Goal: Entertainment & Leisure: Browse casually

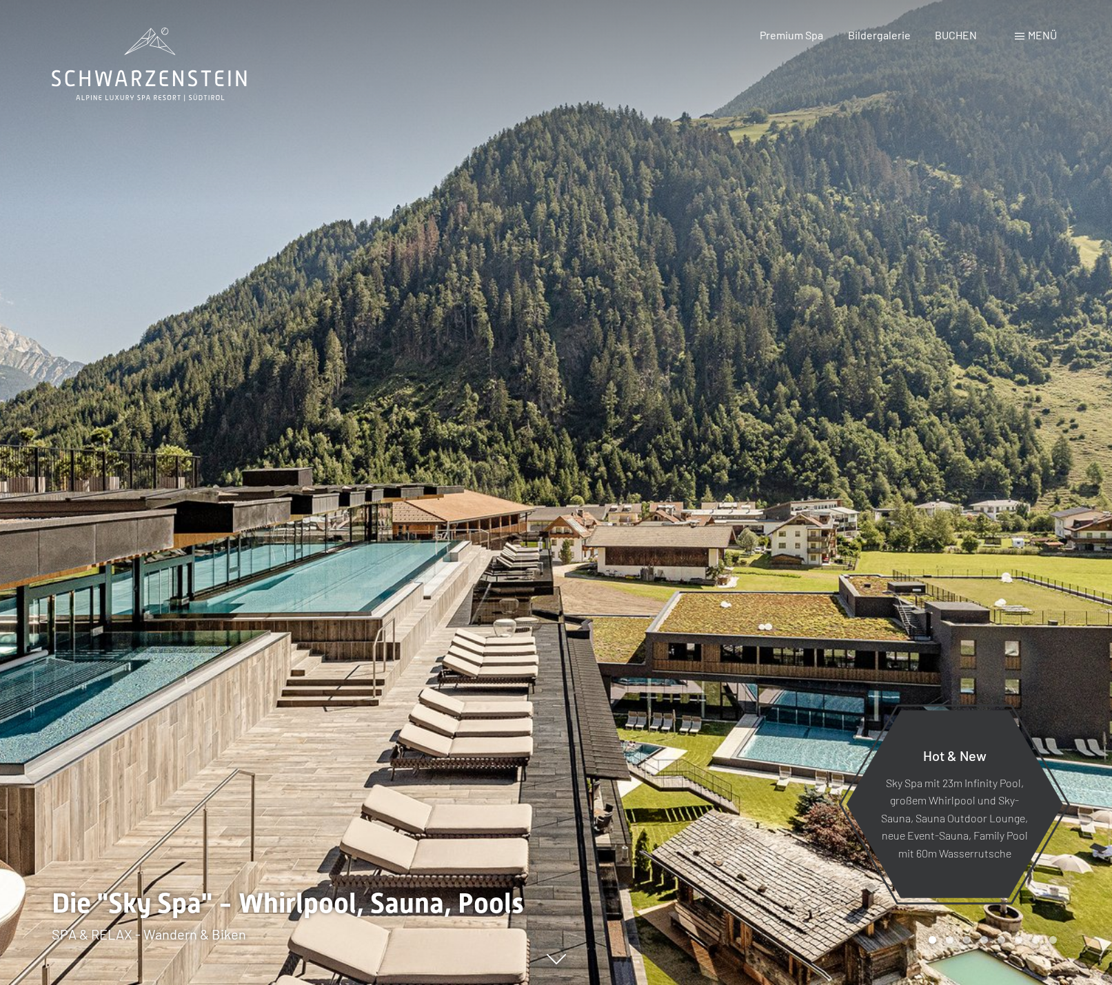
click at [1022, 41] on div "Menü" at bounding box center [1036, 35] width 42 height 15
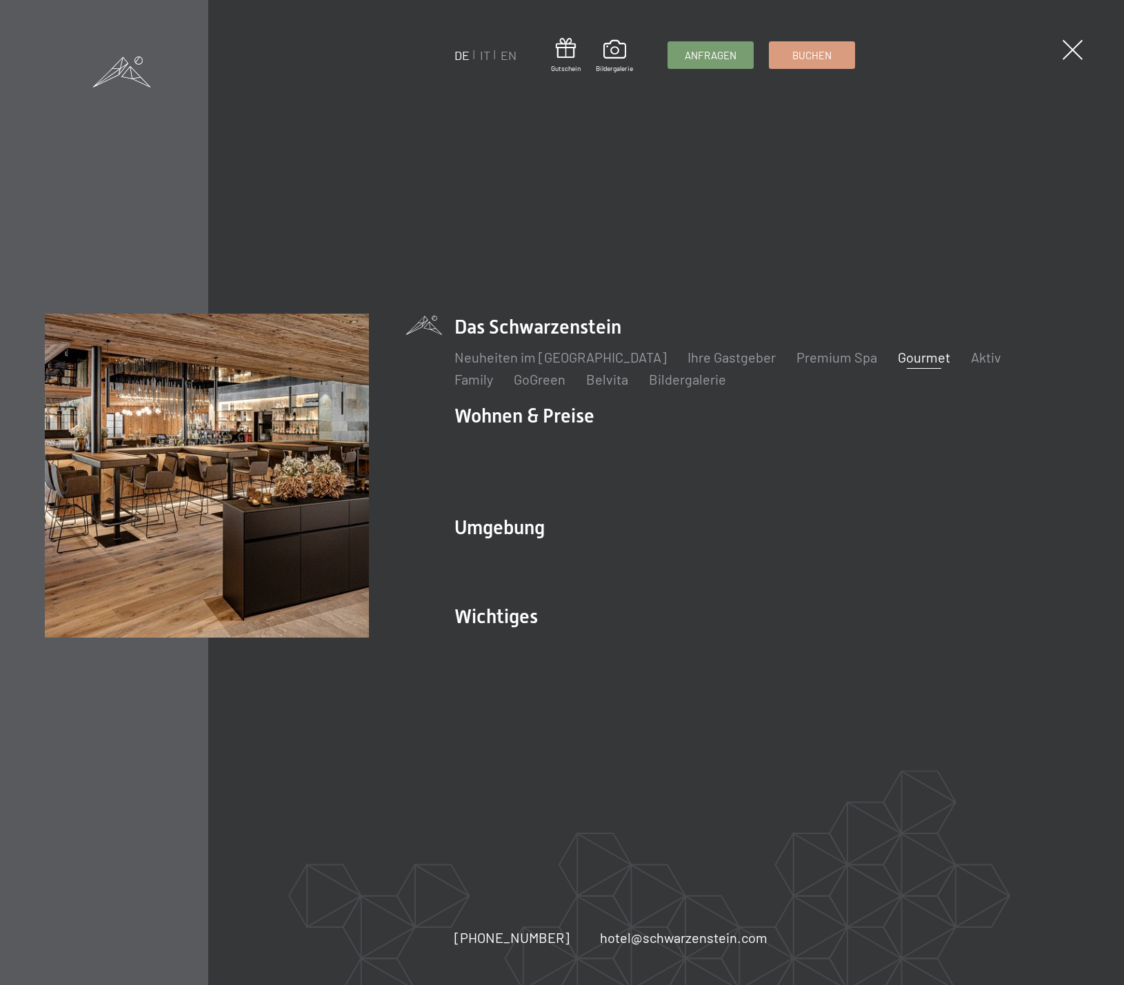
click at [897, 365] on link "Gourmet" at bounding box center [923, 357] width 52 height 17
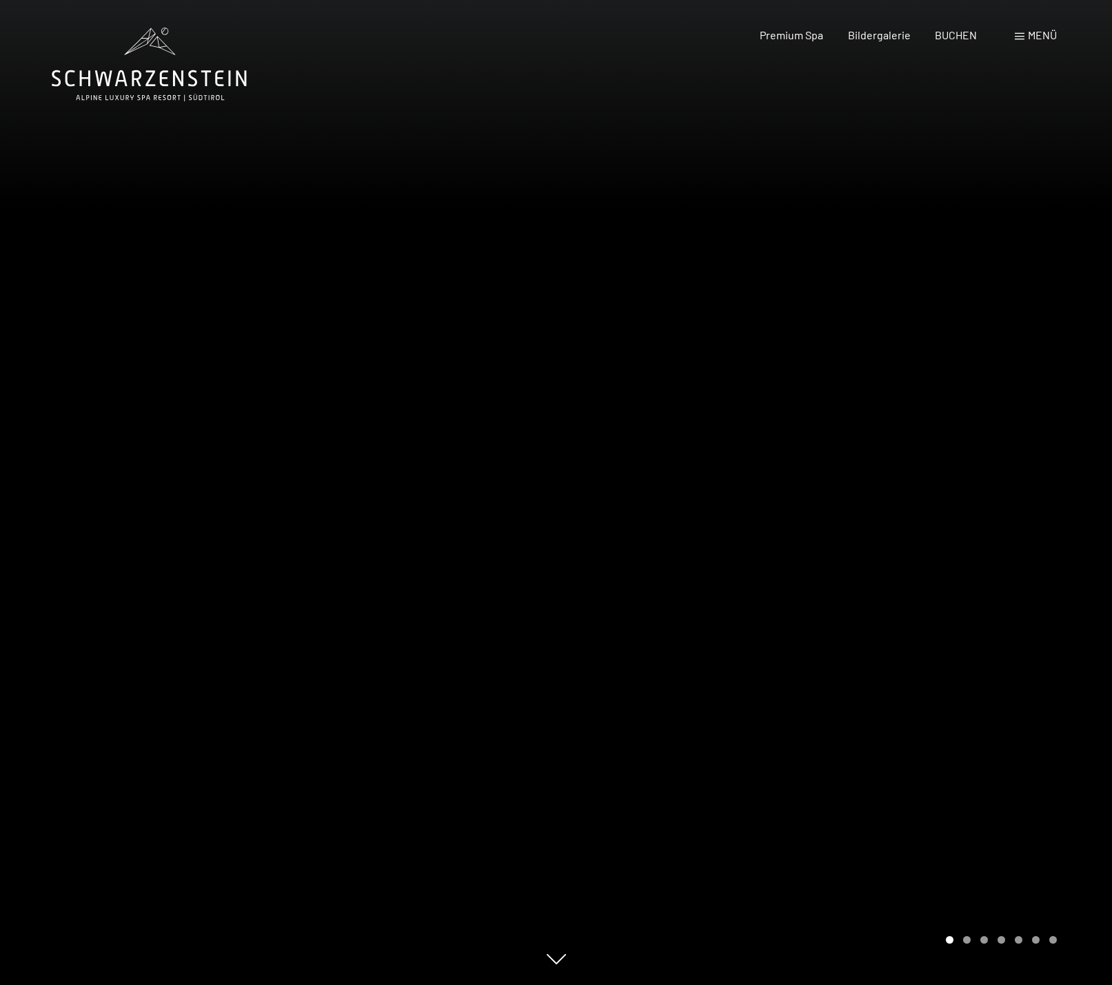
click at [1026, 43] on div "Buchen Anfragen Premium Spa Bildergalerie BUCHEN Menü DE IT EN Gutschein Bilder…" at bounding box center [883, 35] width 345 height 15
click at [1021, 41] on div "Menü" at bounding box center [1036, 35] width 42 height 15
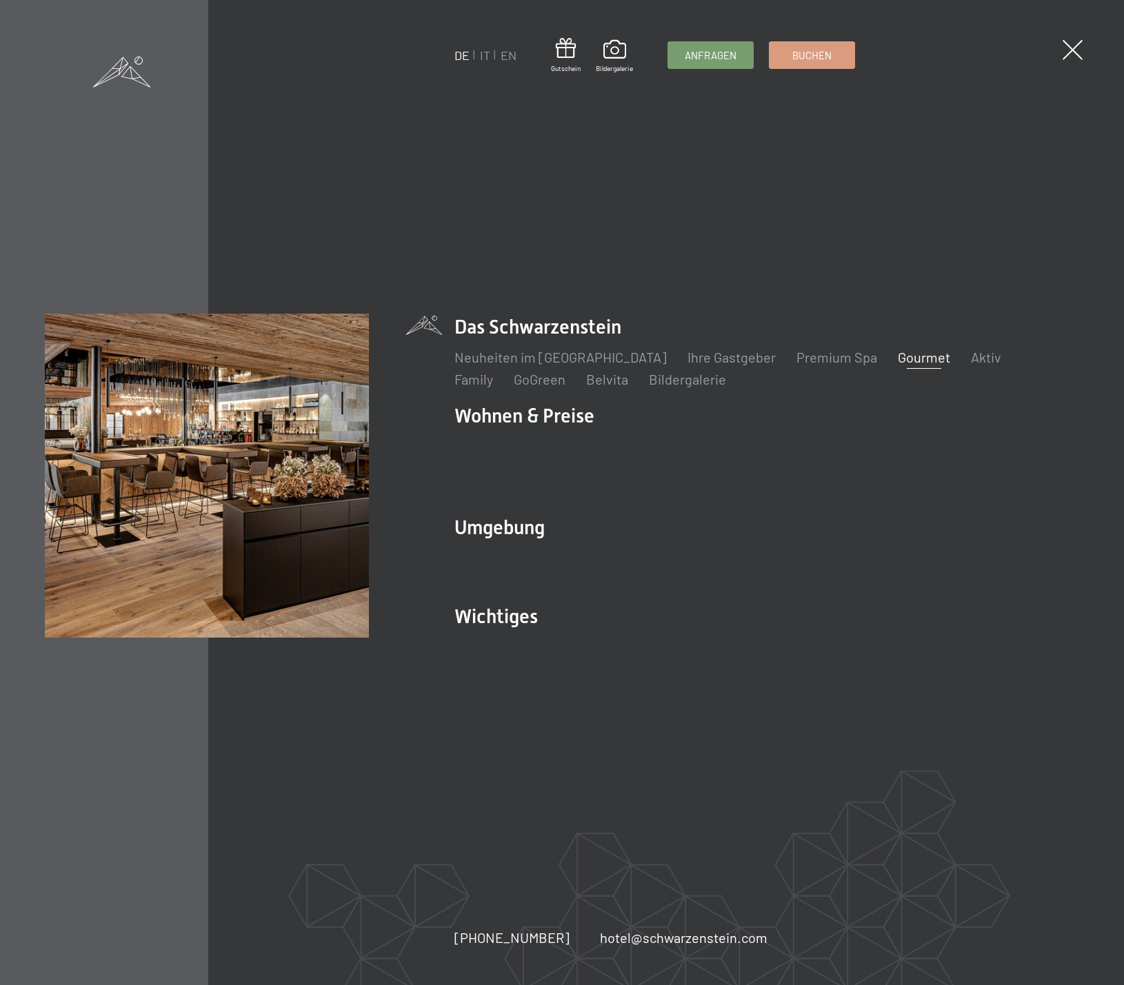
click at [897, 365] on link "Gourmet" at bounding box center [923, 357] width 52 height 17
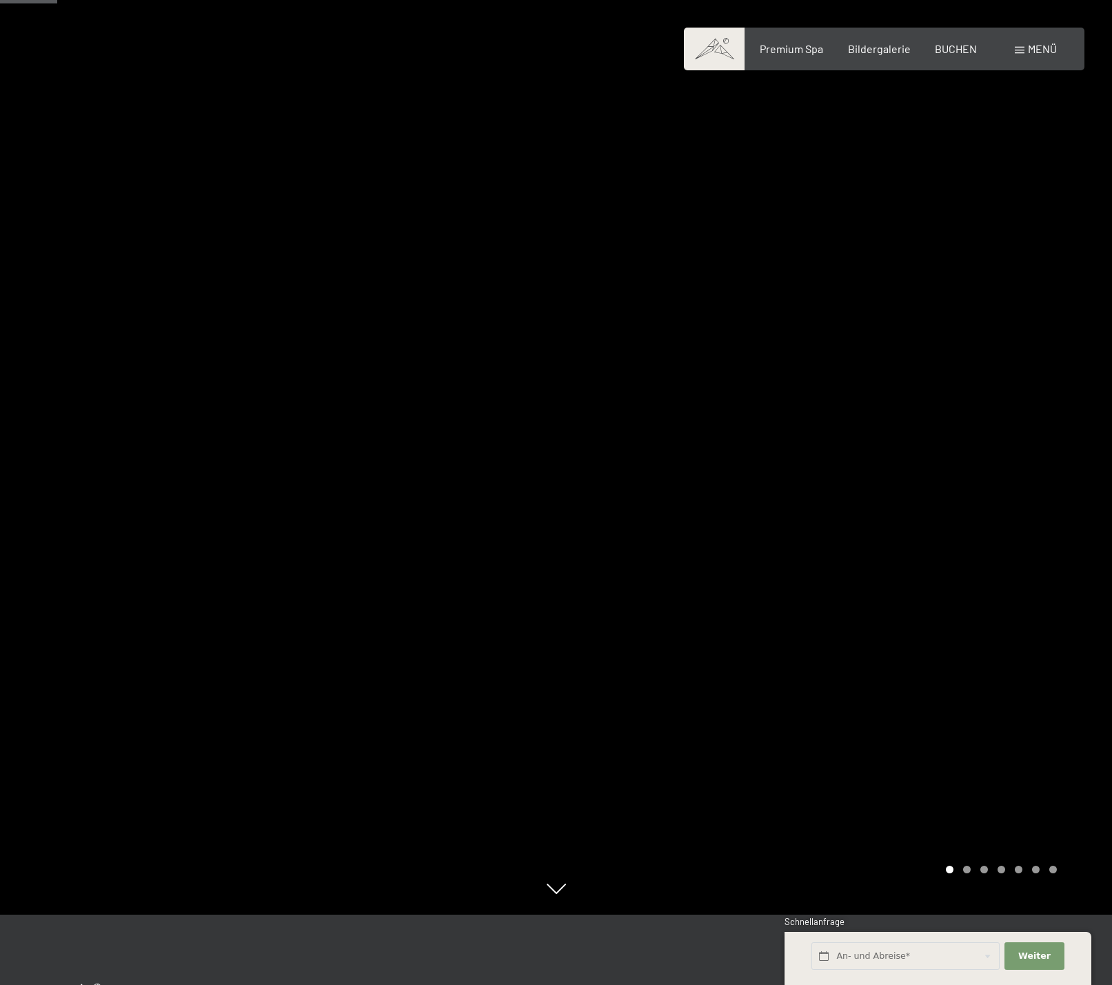
scroll to position [281, 0]
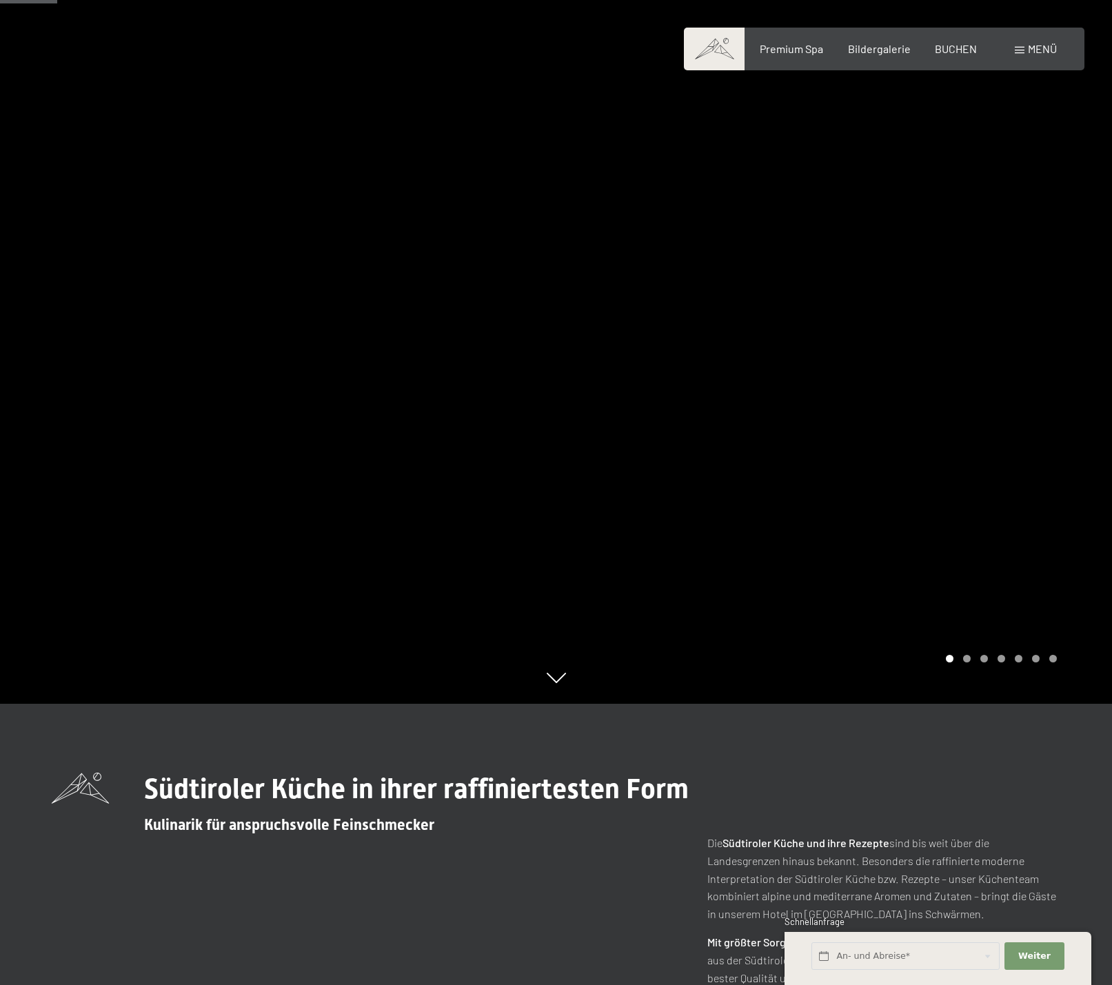
click at [972, 666] on div at bounding box center [834, 211] width 556 height 985
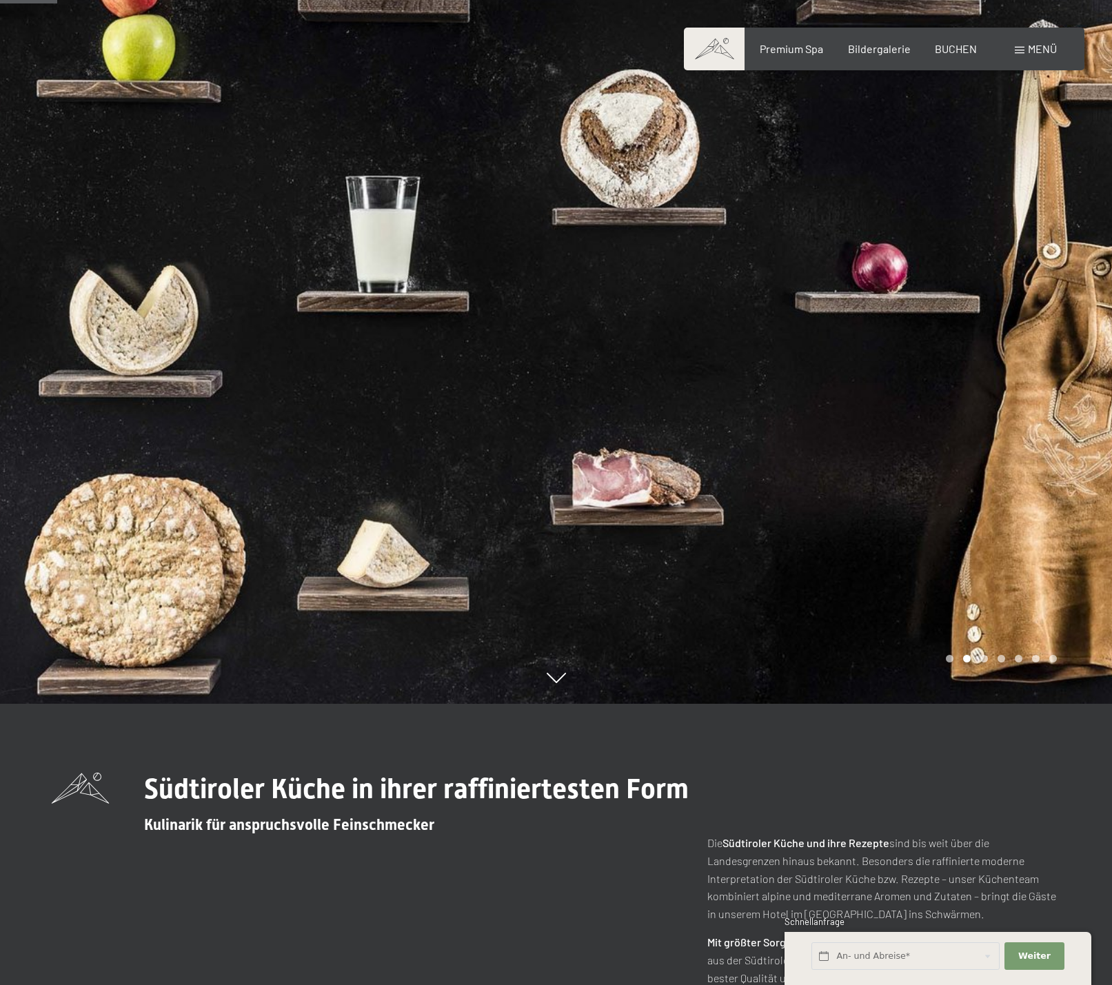
click at [888, 57] on div "Buchen Anfragen Premium Spa Bildergalerie BUCHEN Menü DE IT EN Gutschein Bilder…" at bounding box center [883, 48] width 345 height 15
click at [884, 49] on span "Bildergalerie" at bounding box center [879, 46] width 63 height 13
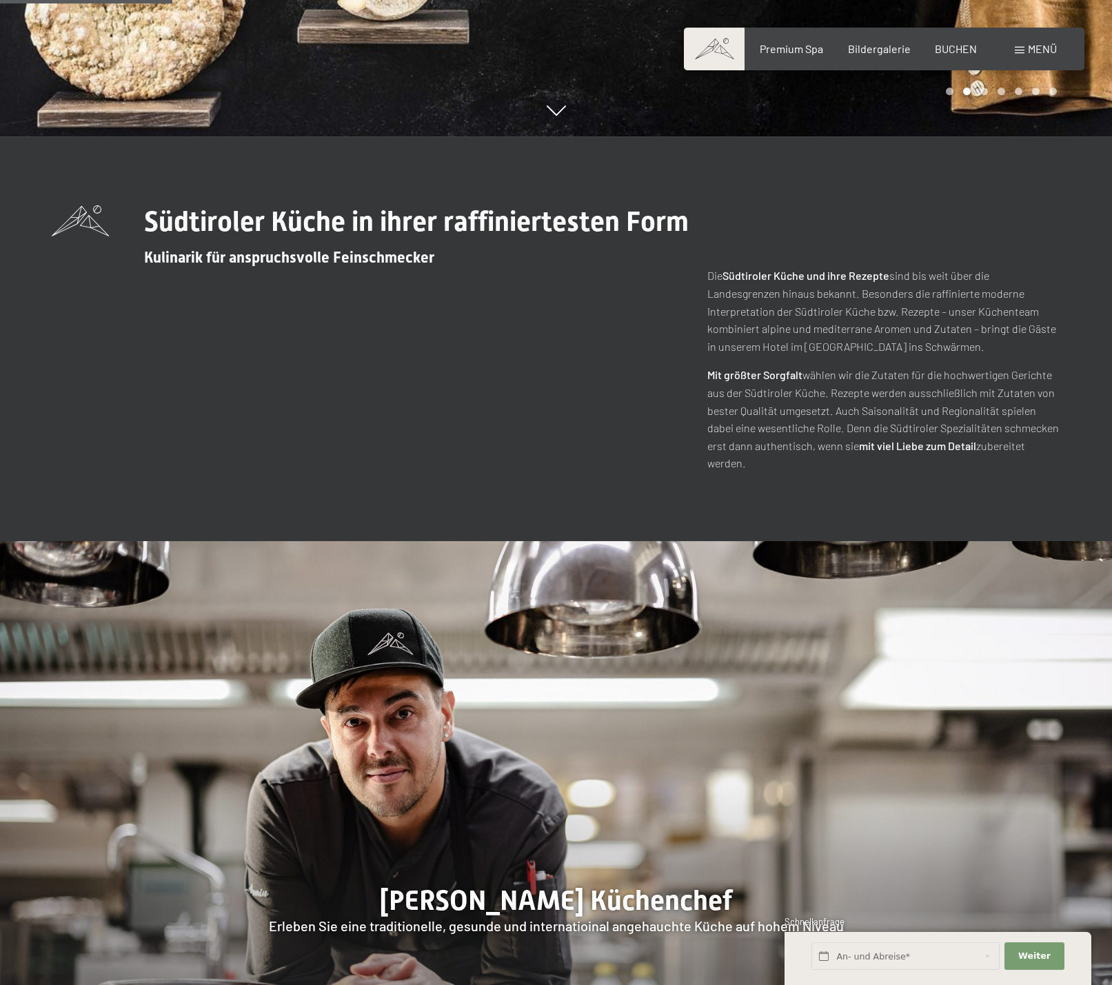
scroll to position [1055, 0]
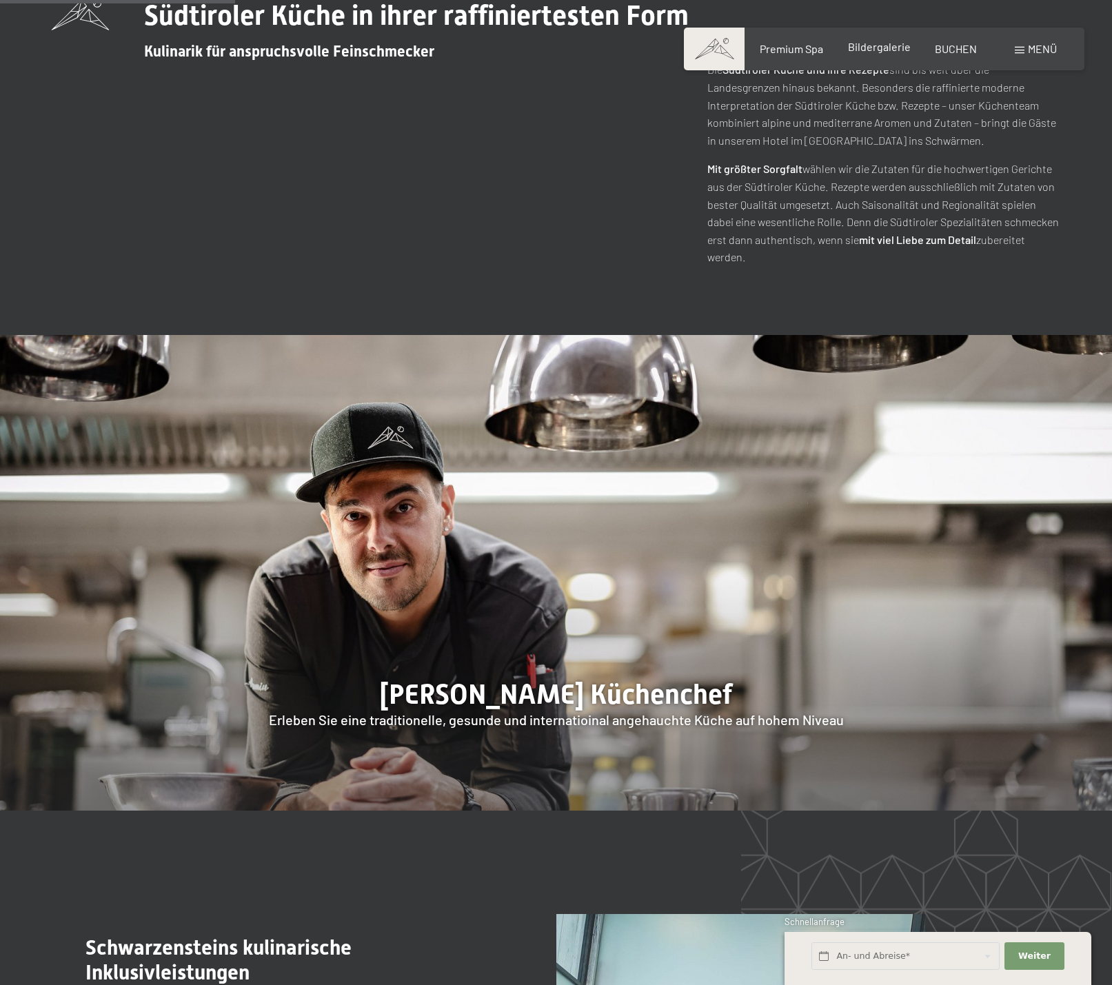
click at [880, 49] on span "Bildergalerie" at bounding box center [879, 46] width 63 height 13
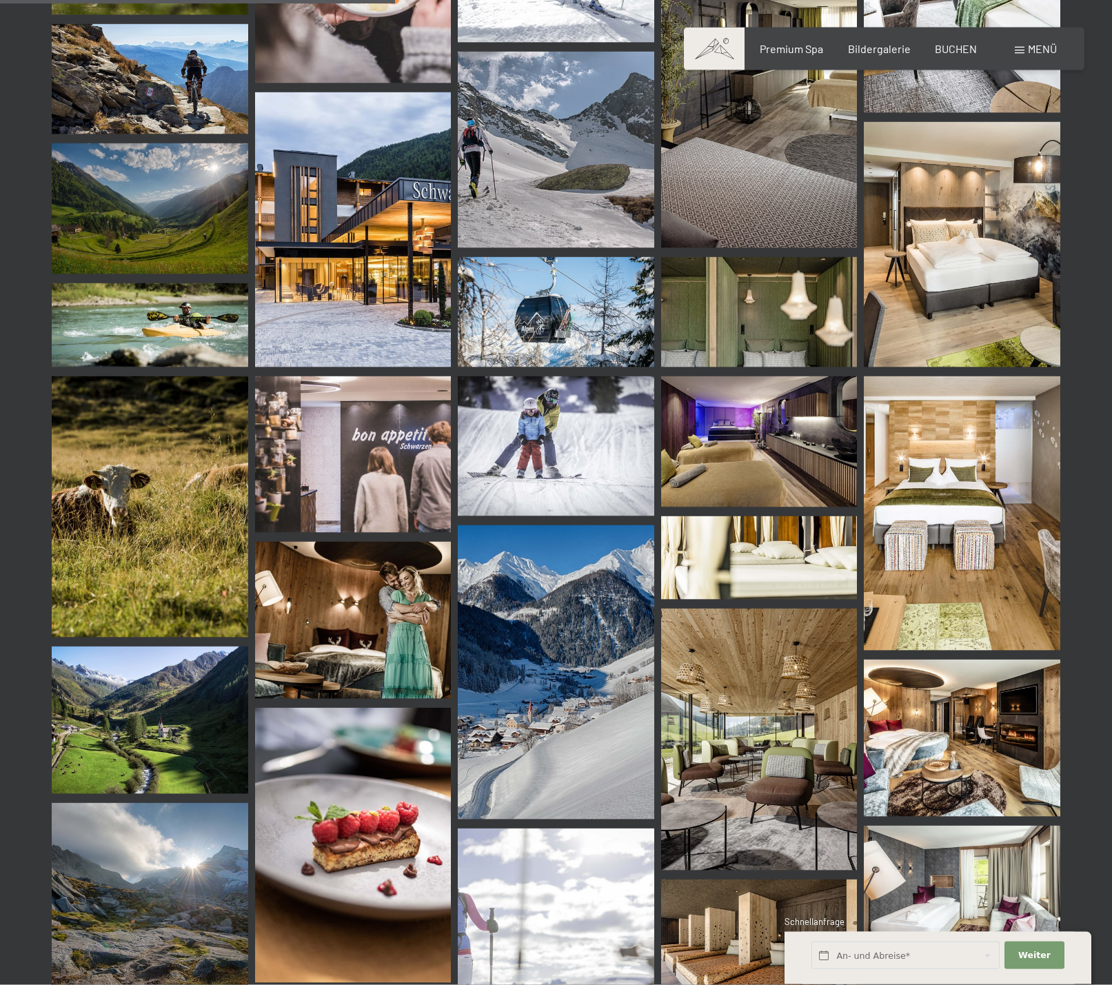
scroll to position [5625, 0]
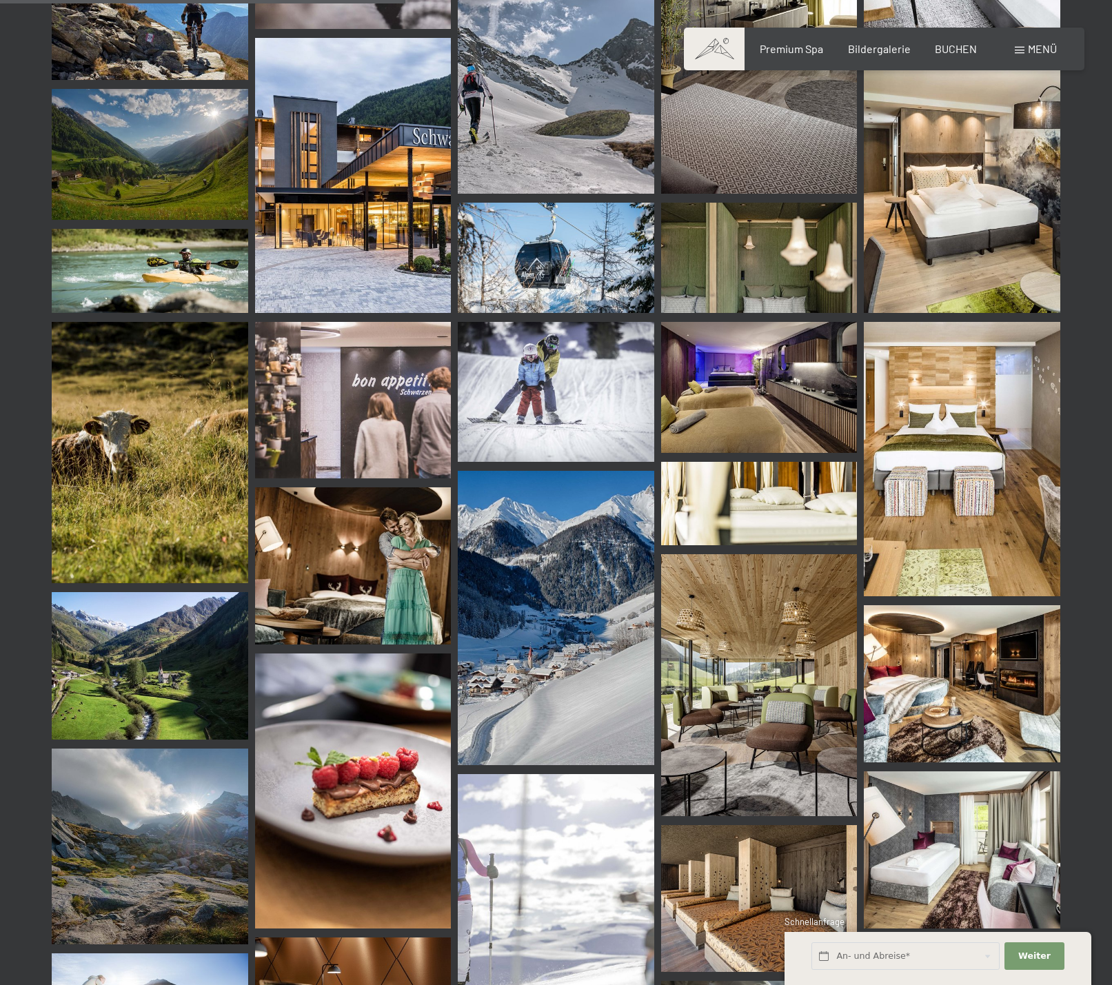
click at [356, 795] on img at bounding box center [353, 790] width 196 height 274
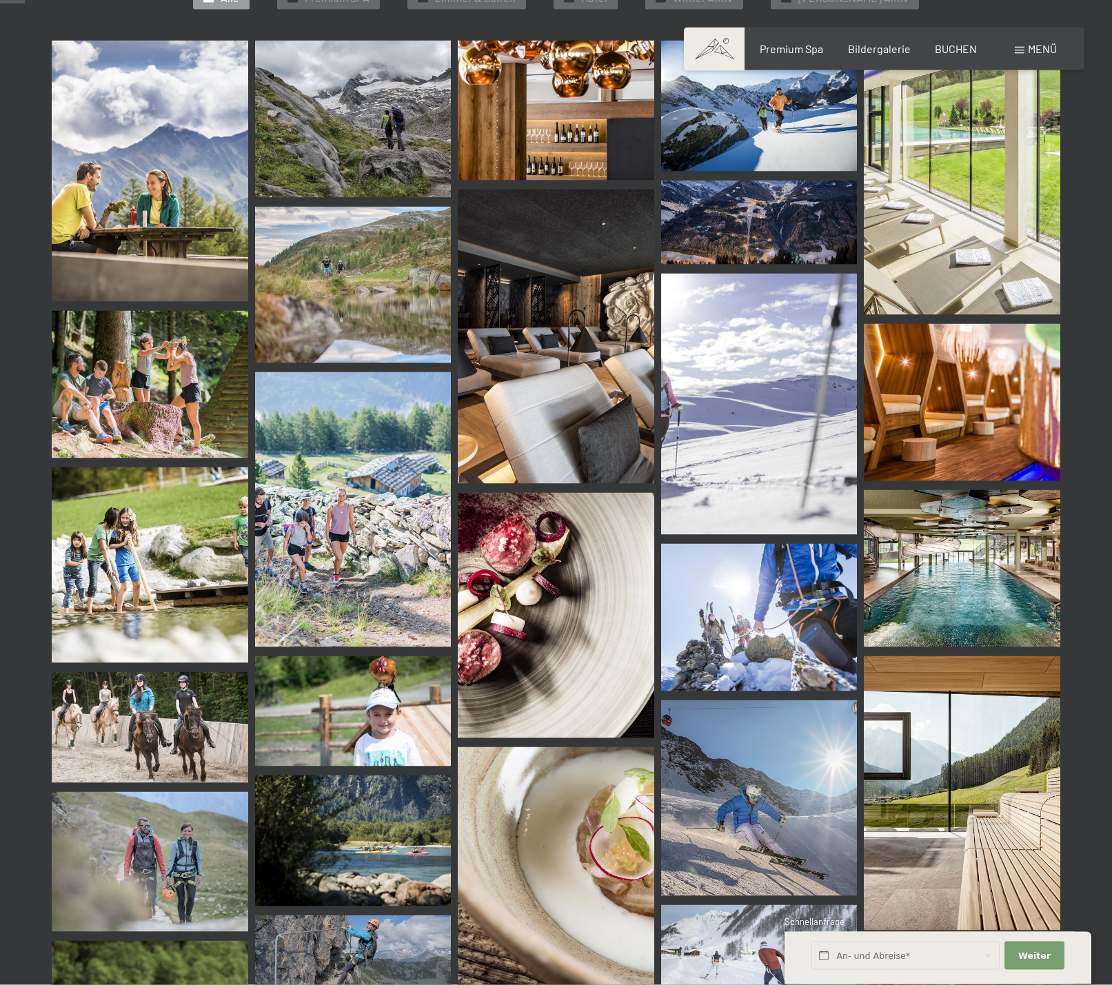
scroll to position [492, 0]
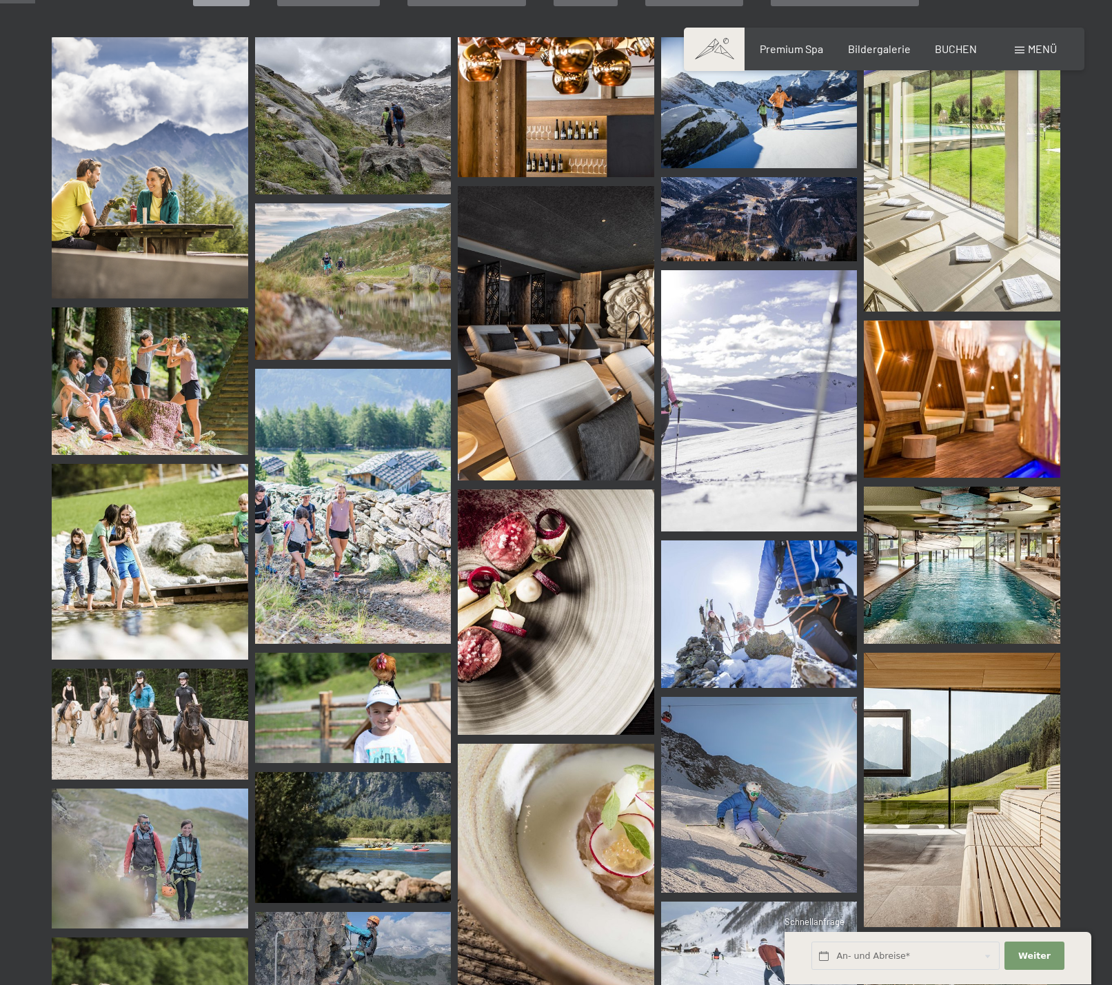
click at [563, 582] on img at bounding box center [556, 611] width 196 height 245
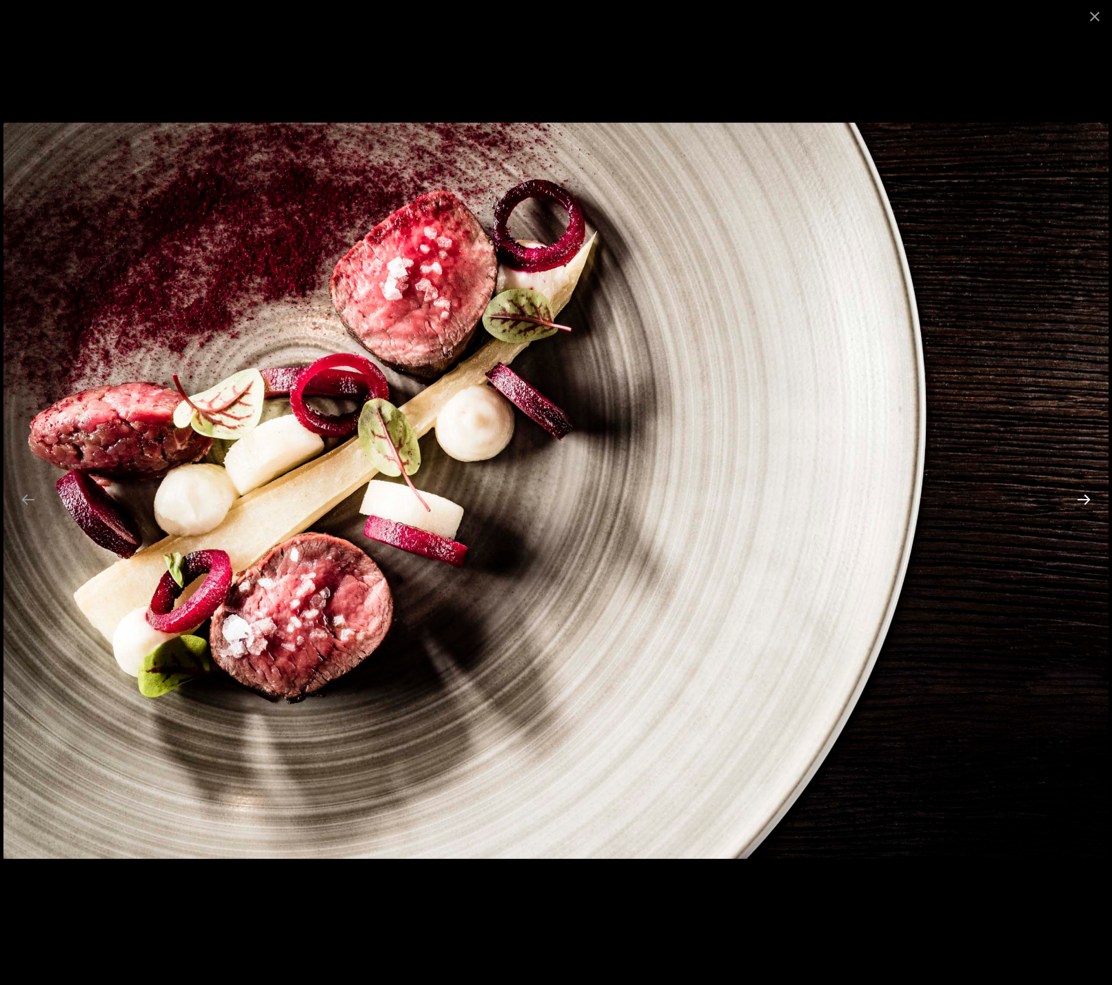
click at [1086, 496] on button "Next slide" at bounding box center [1083, 499] width 29 height 27
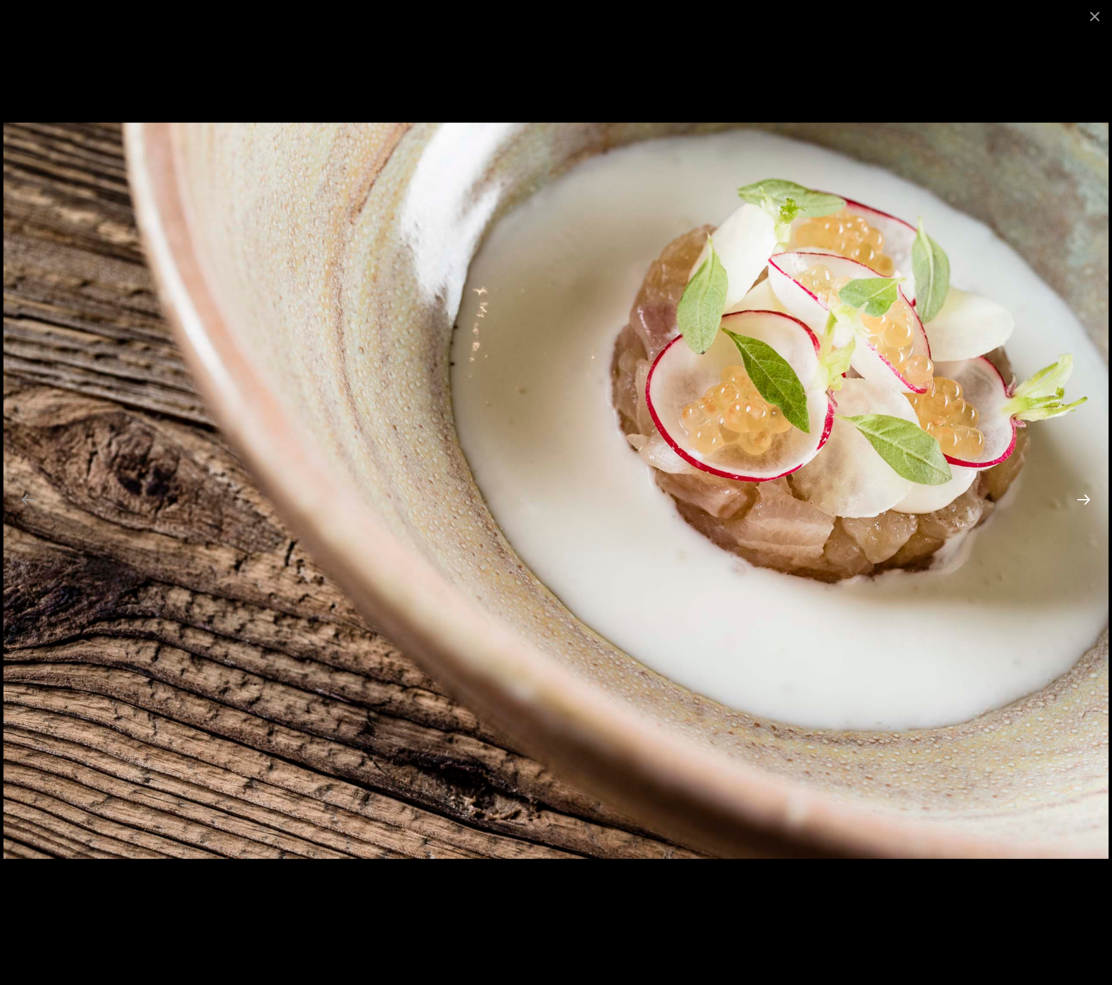
click at [1084, 496] on button "Next slide" at bounding box center [1083, 499] width 29 height 27
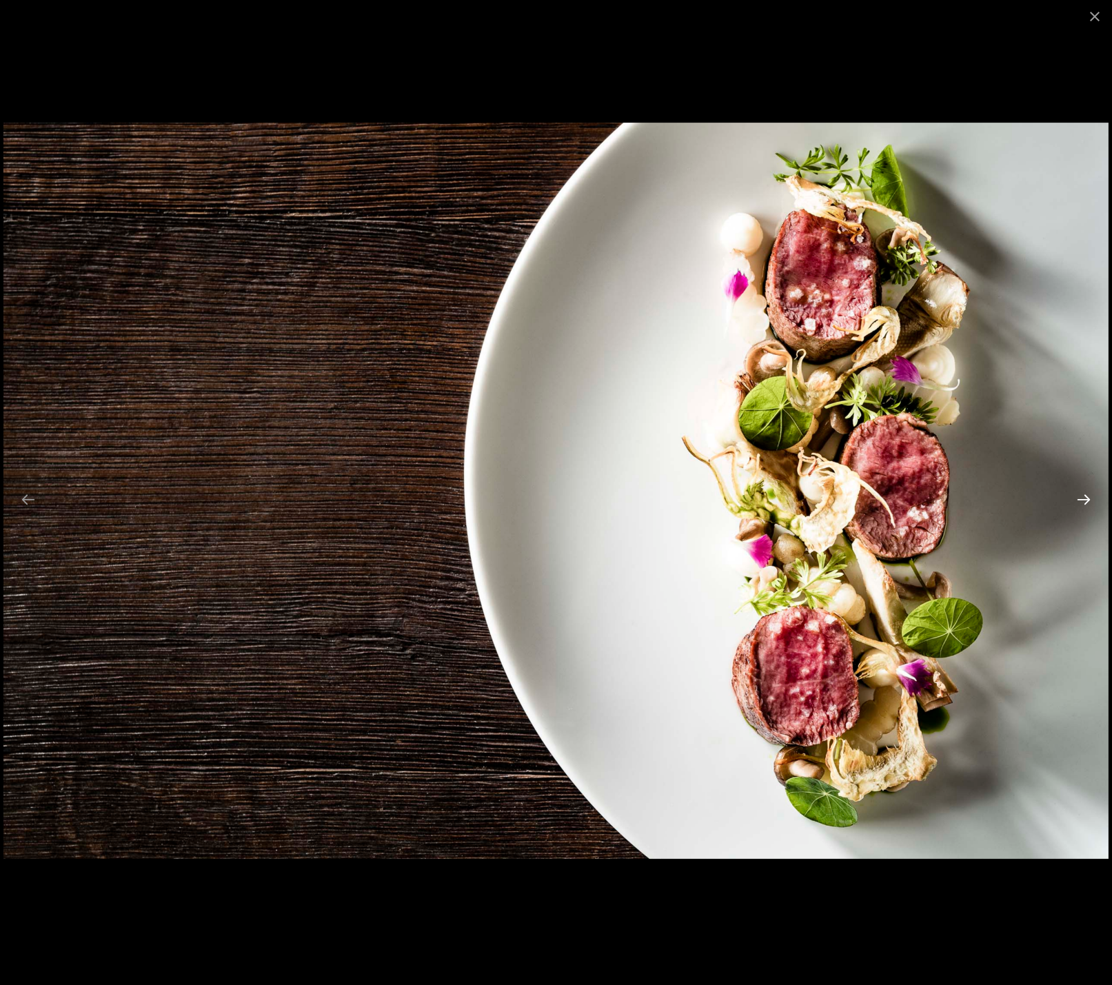
click at [1084, 496] on button "Next slide" at bounding box center [1083, 499] width 29 height 27
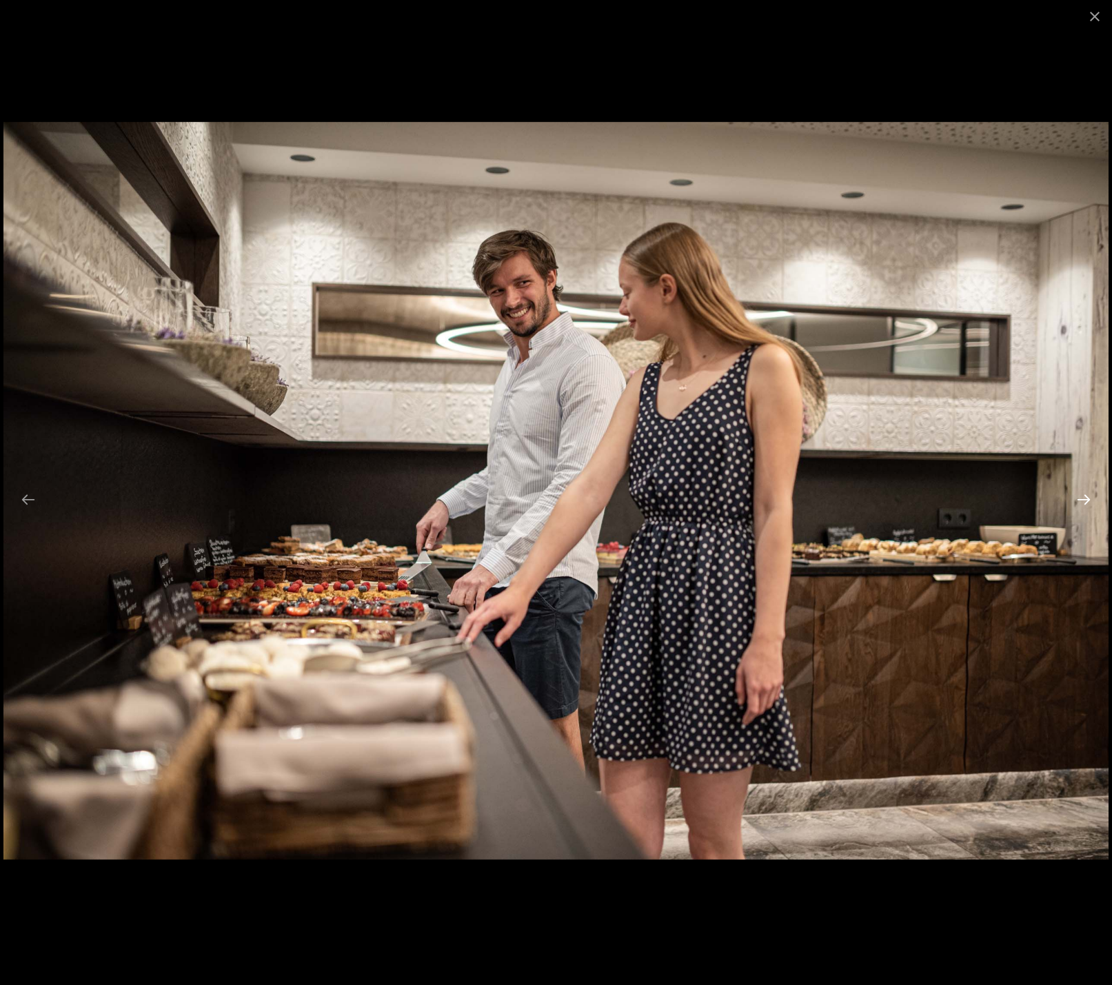
click at [1083, 500] on button "Next slide" at bounding box center [1083, 499] width 29 height 27
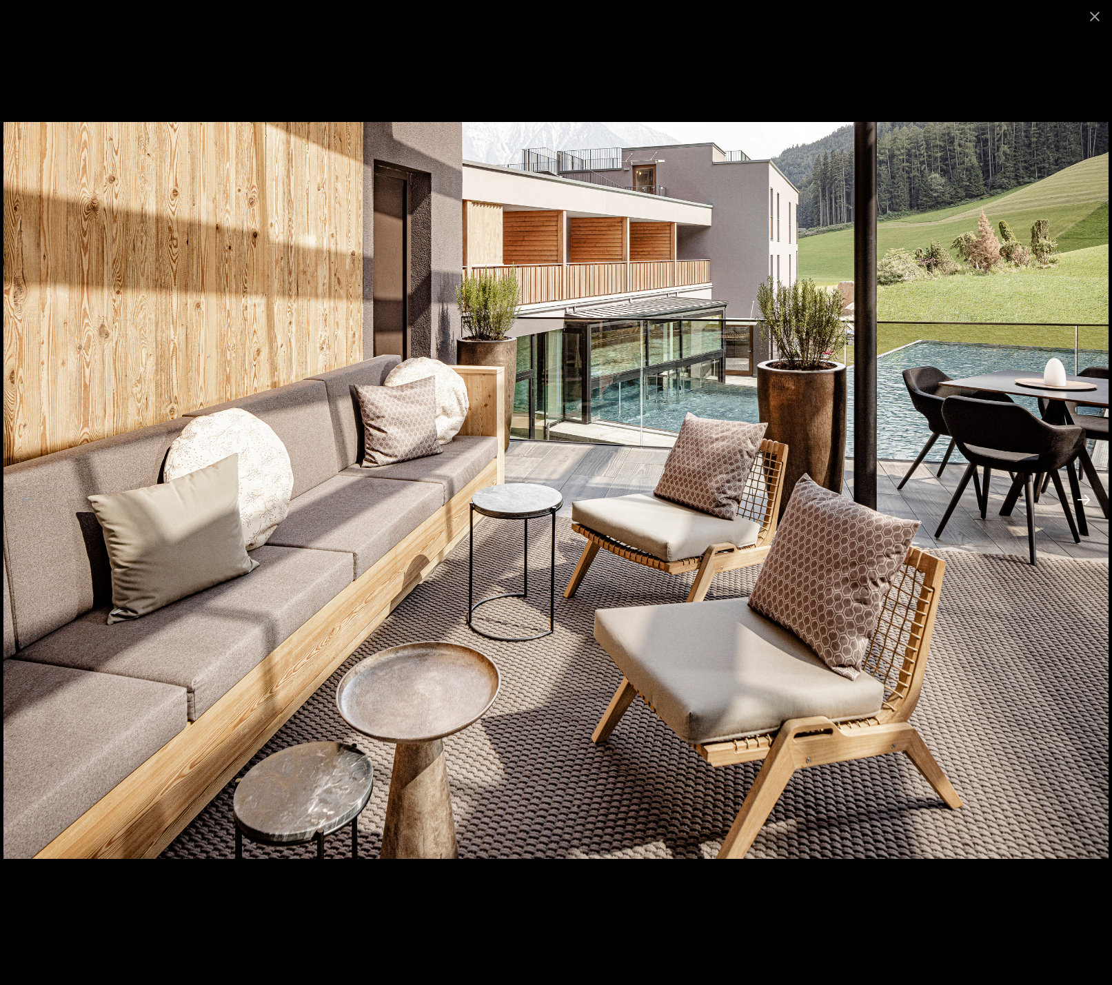
click at [1083, 500] on button "Next slide" at bounding box center [1083, 499] width 29 height 27
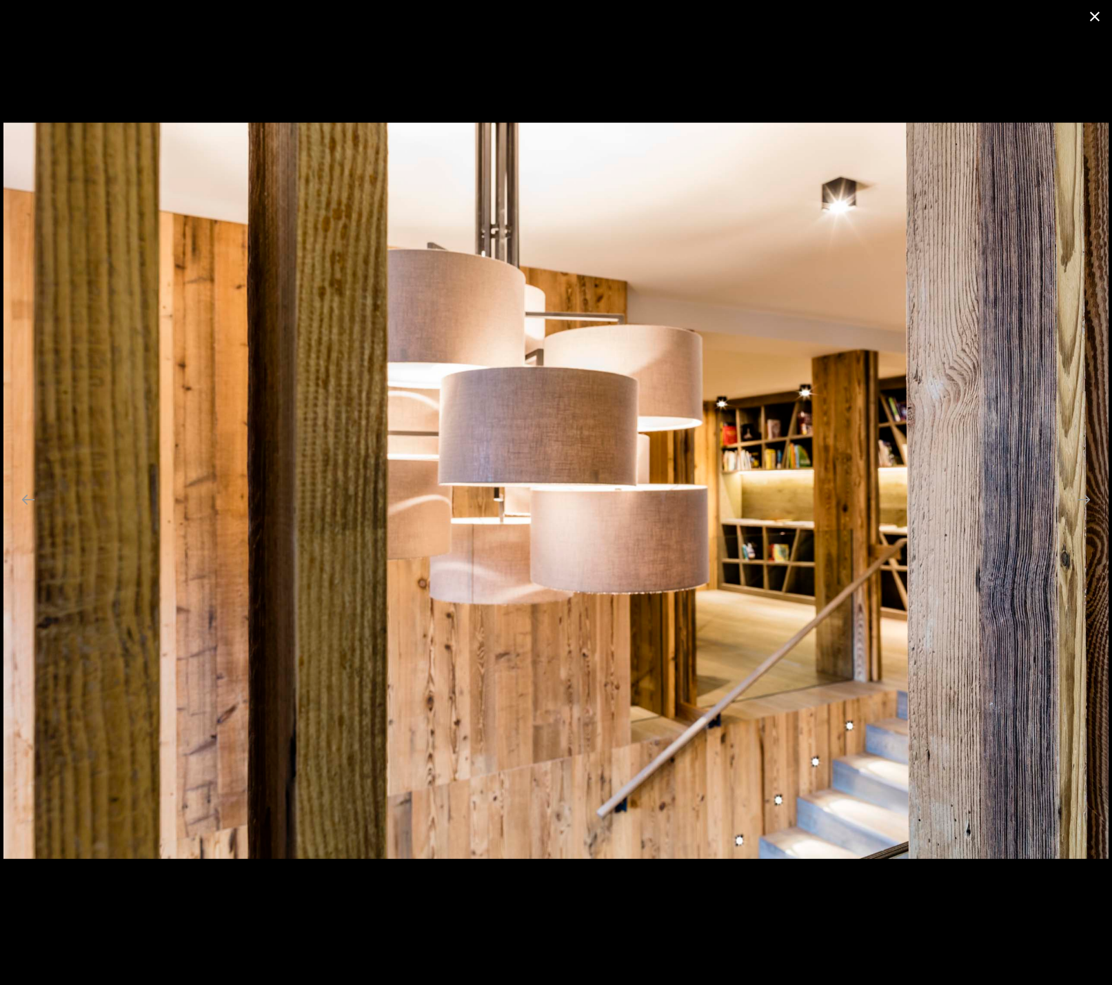
click at [1093, 10] on button "Close gallery" at bounding box center [1094, 16] width 34 height 32
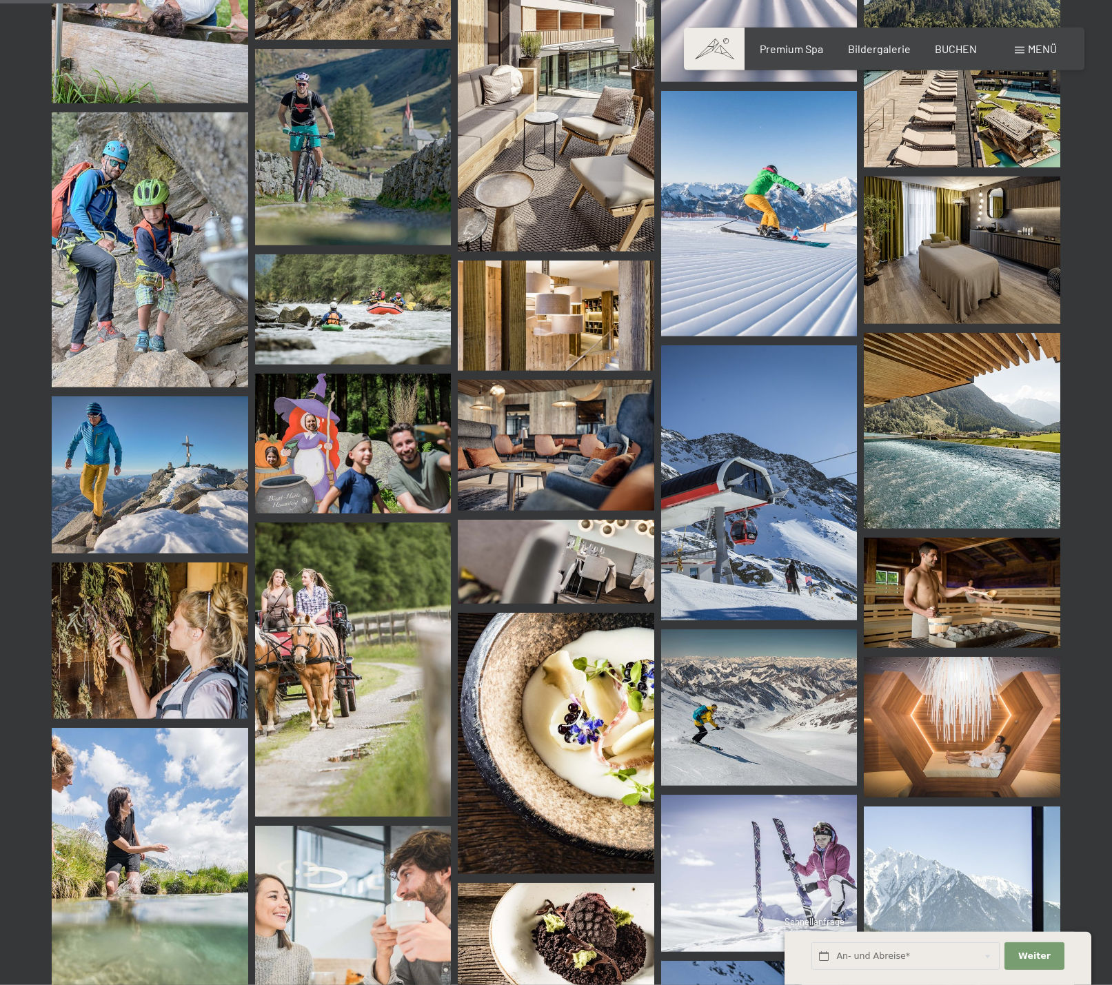
scroll to position [1898, 0]
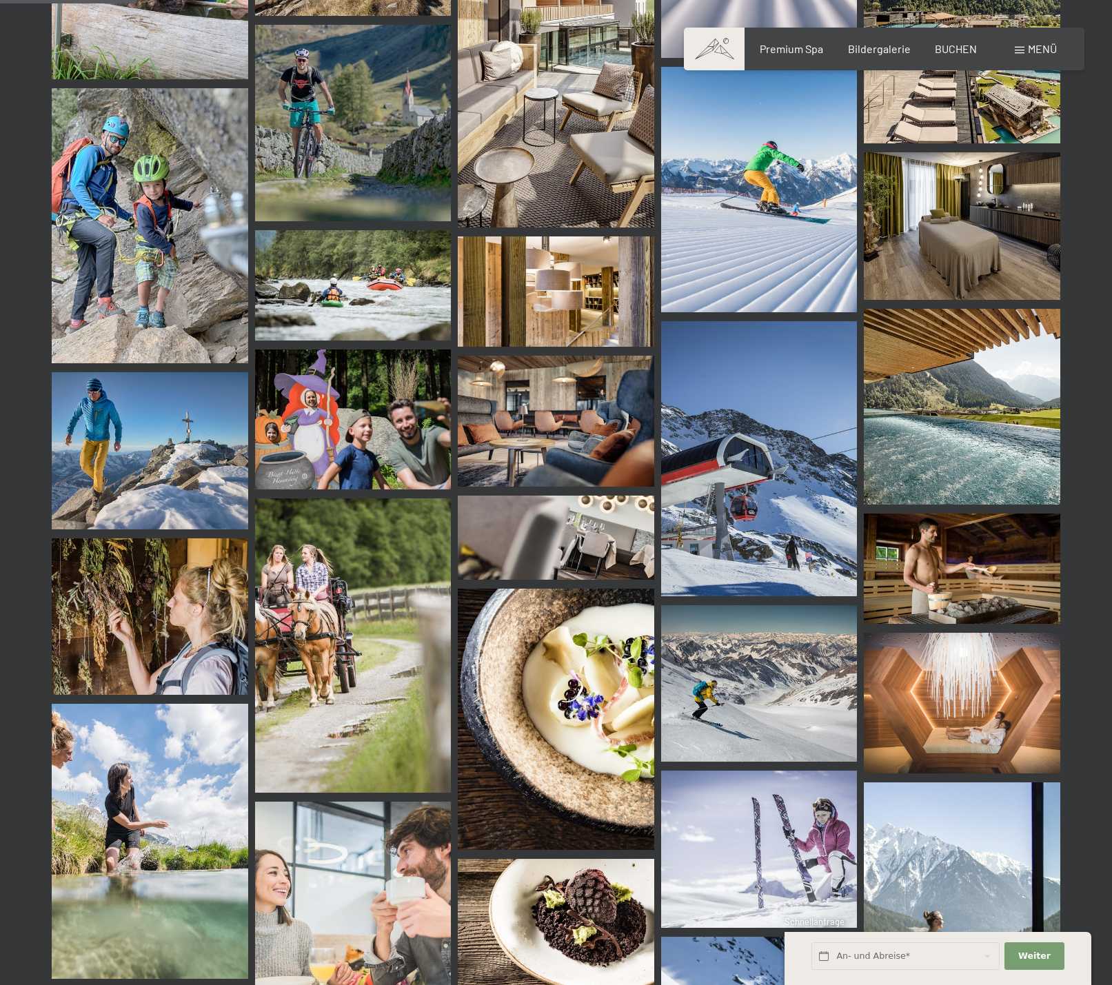
click at [567, 646] on img at bounding box center [556, 719] width 196 height 261
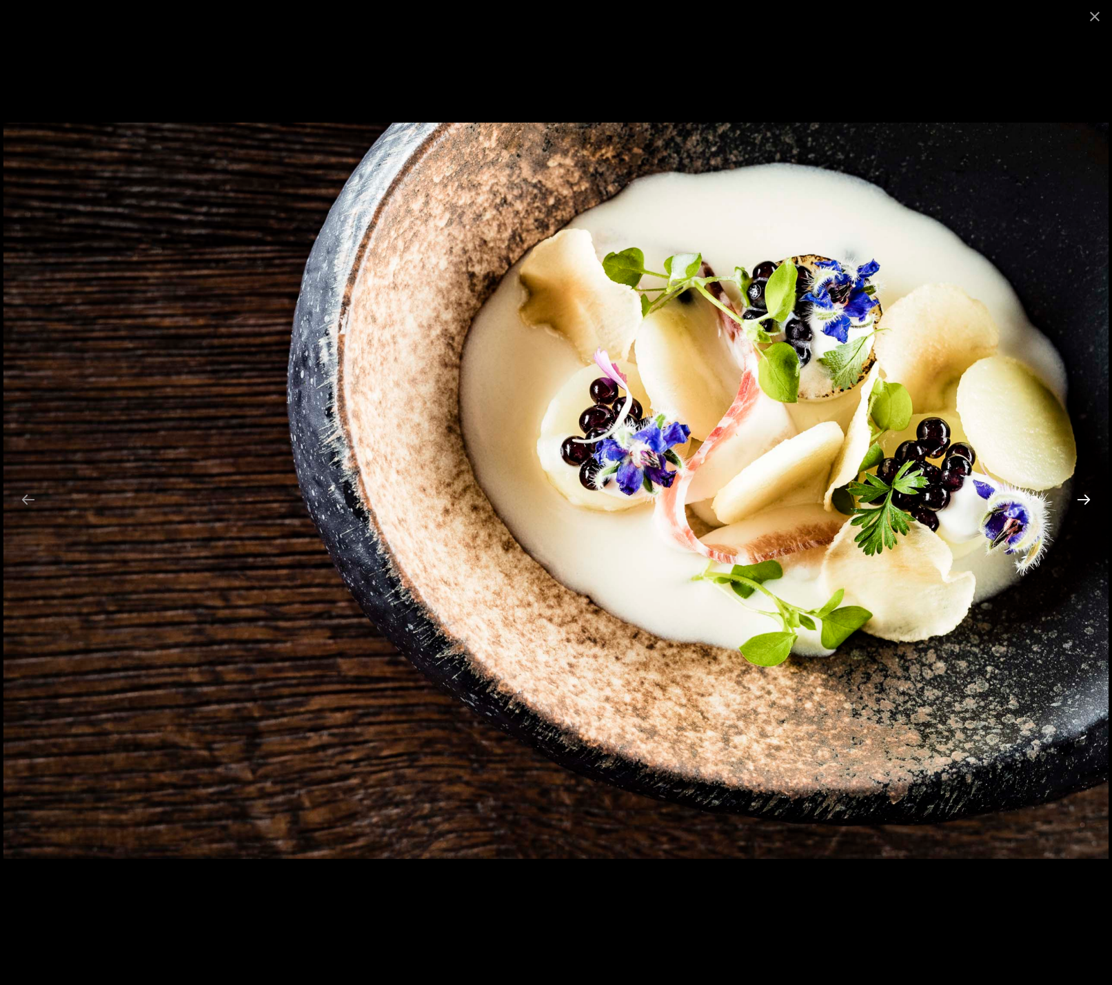
click at [1088, 504] on button "Next slide" at bounding box center [1083, 499] width 29 height 27
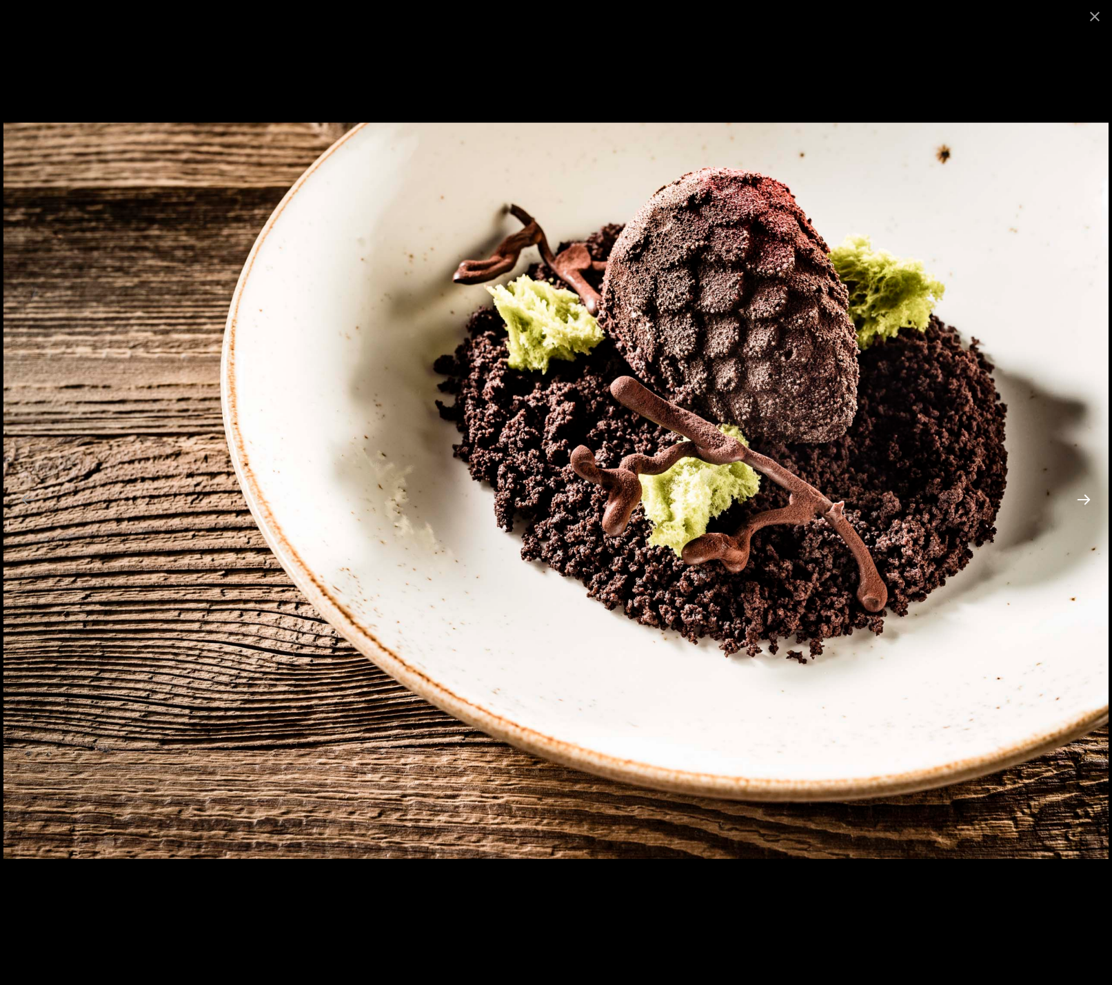
click at [1086, 502] on button "Next slide" at bounding box center [1083, 499] width 29 height 27
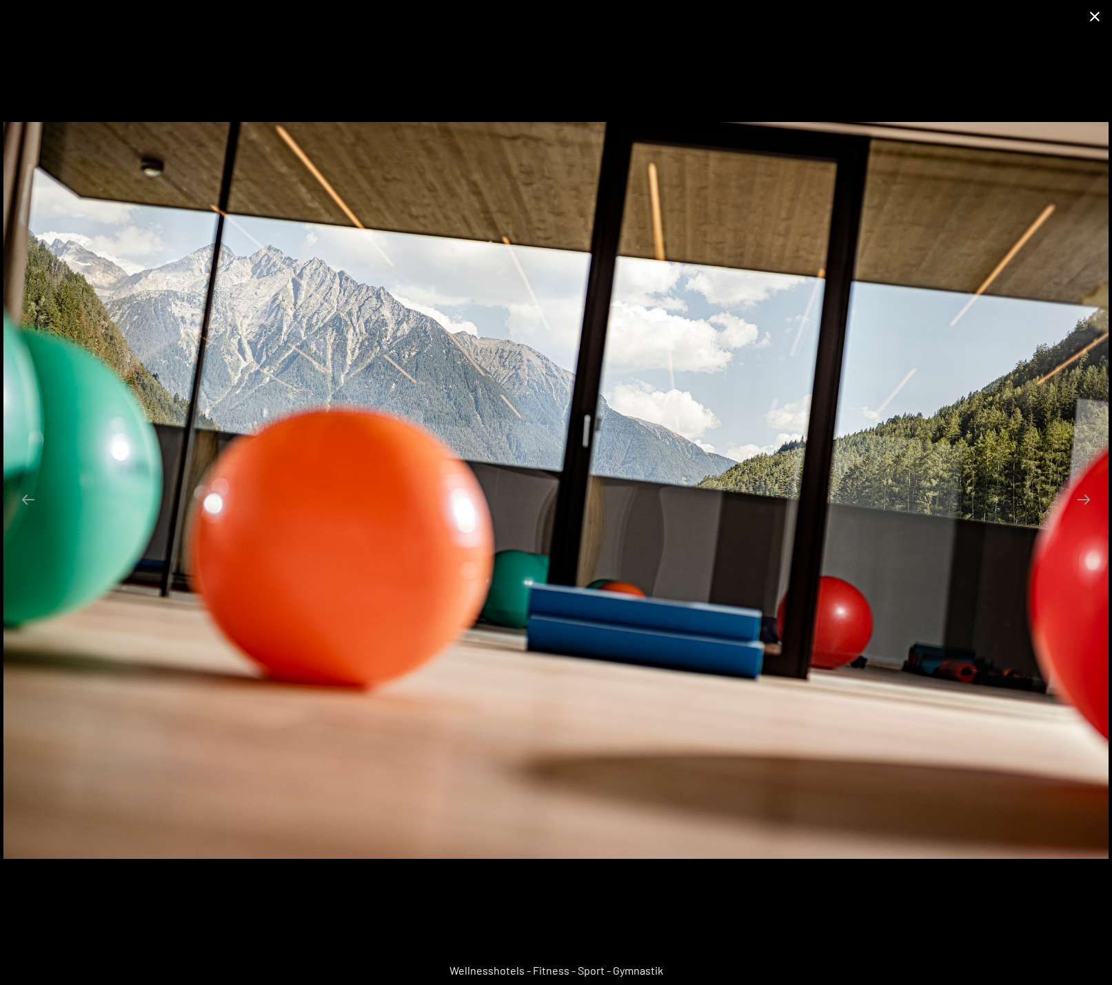
click at [1093, 19] on button "Close gallery" at bounding box center [1094, 16] width 34 height 32
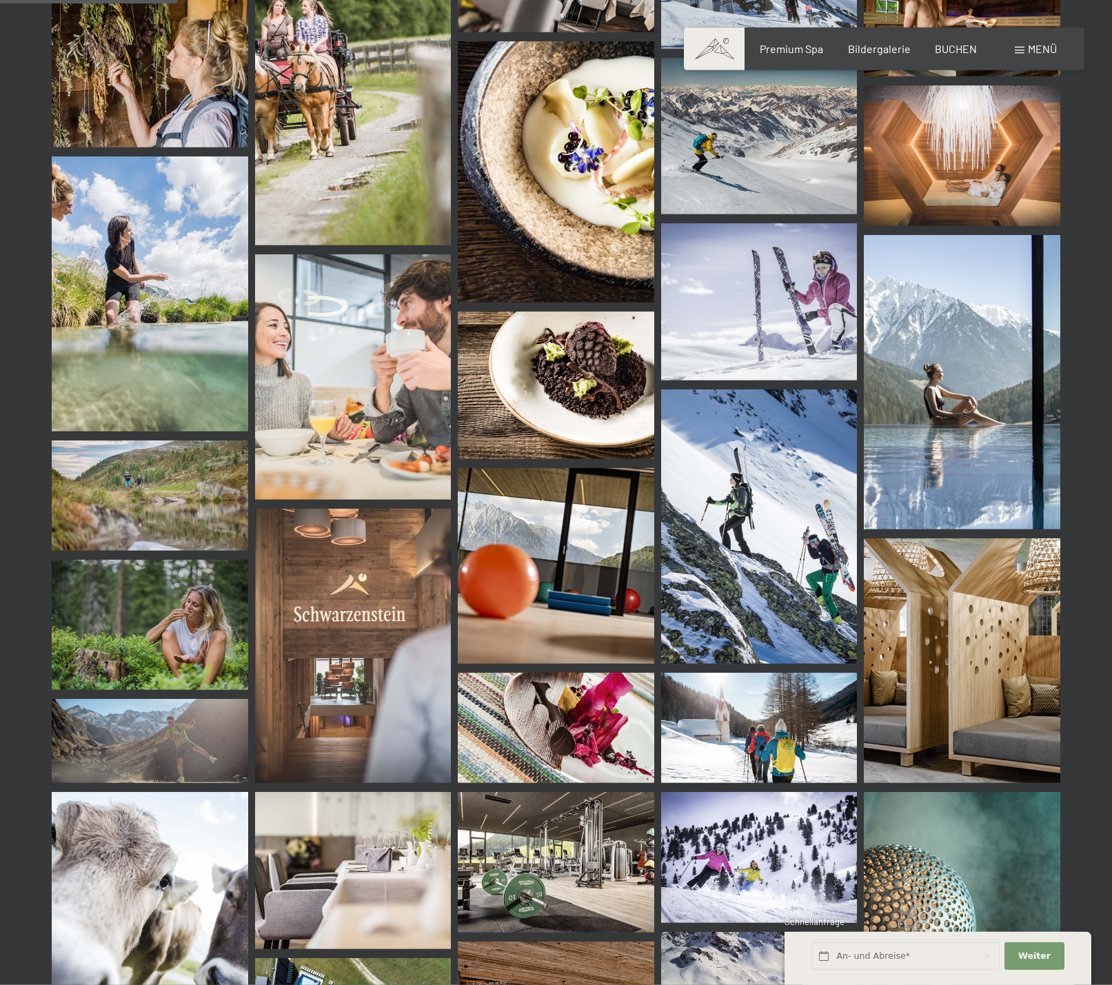
scroll to position [2461, 0]
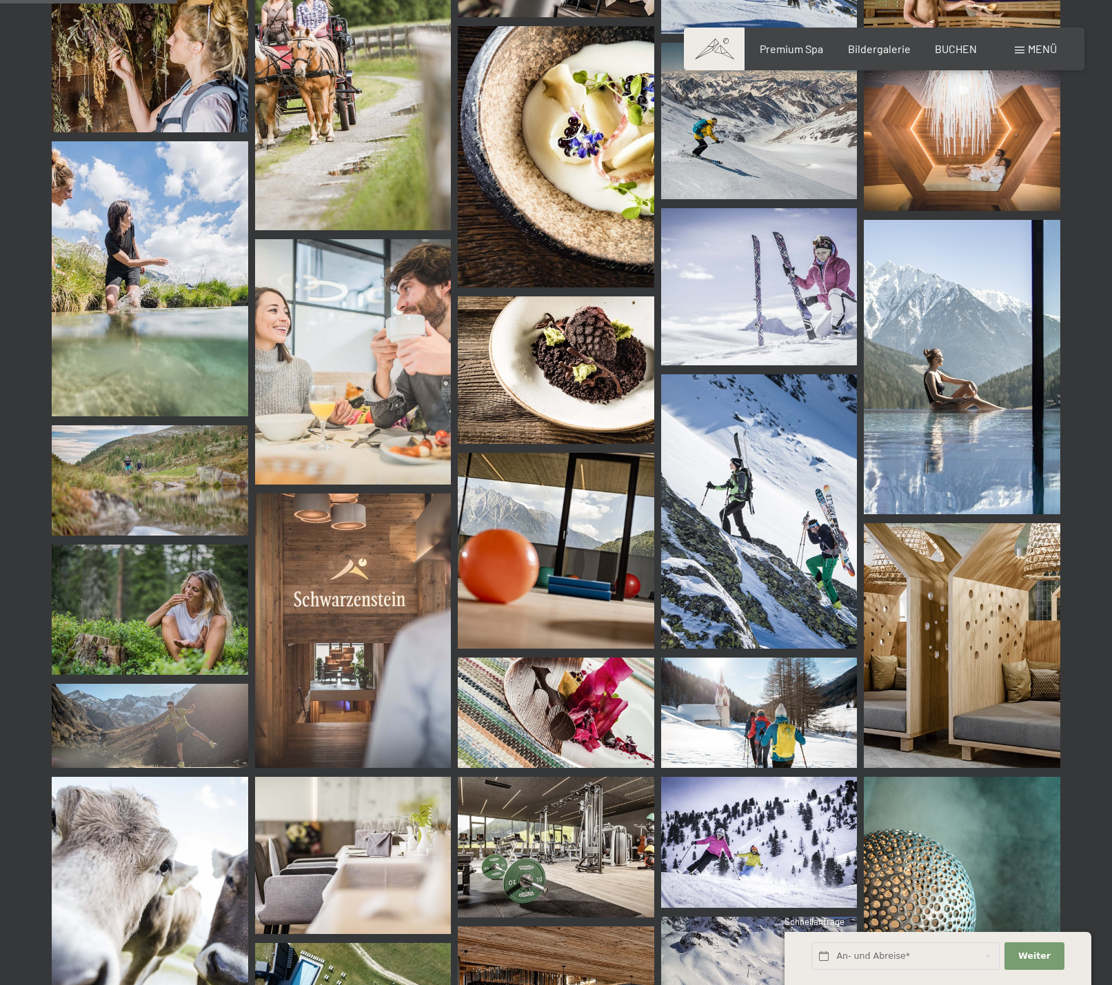
click at [531, 709] on img at bounding box center [556, 713] width 196 height 110
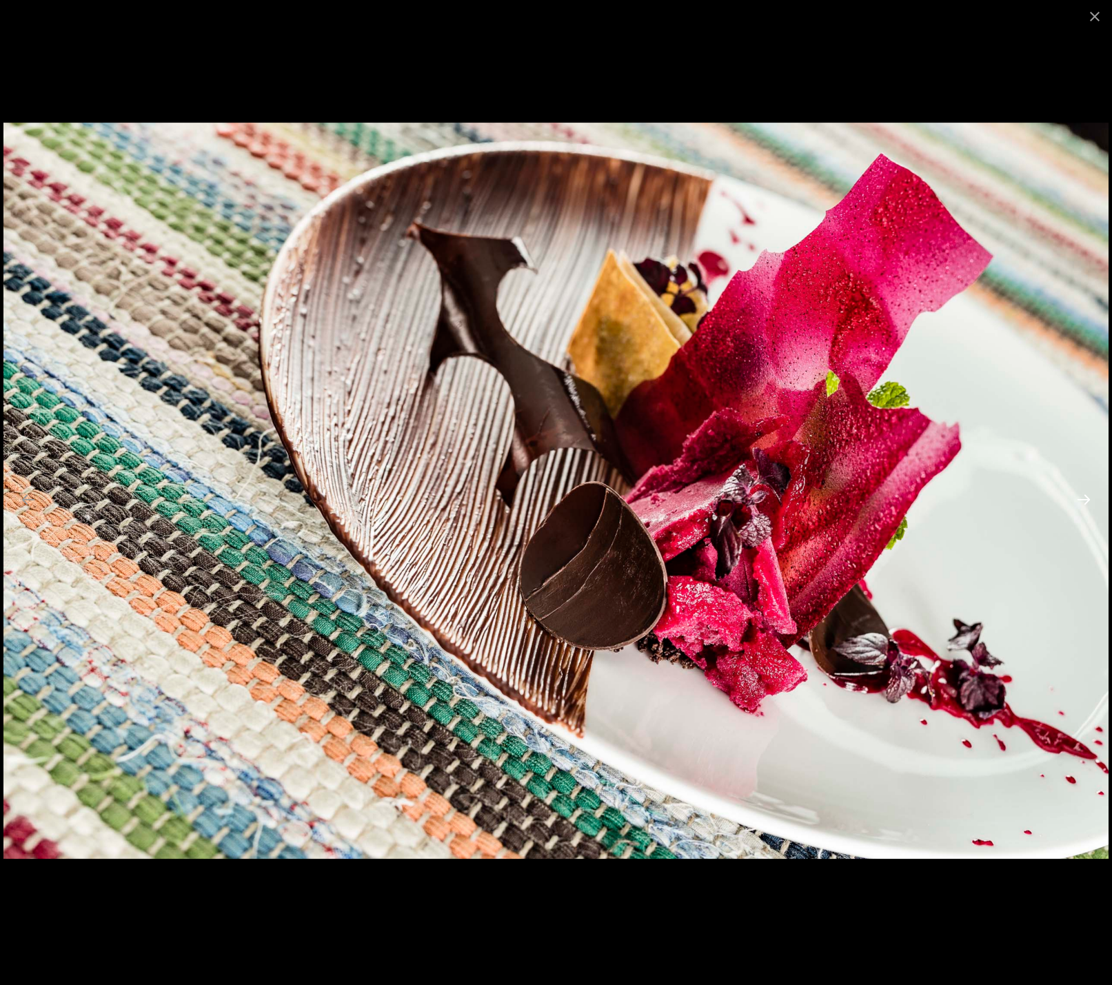
click at [1088, 500] on button "Next slide" at bounding box center [1083, 499] width 29 height 27
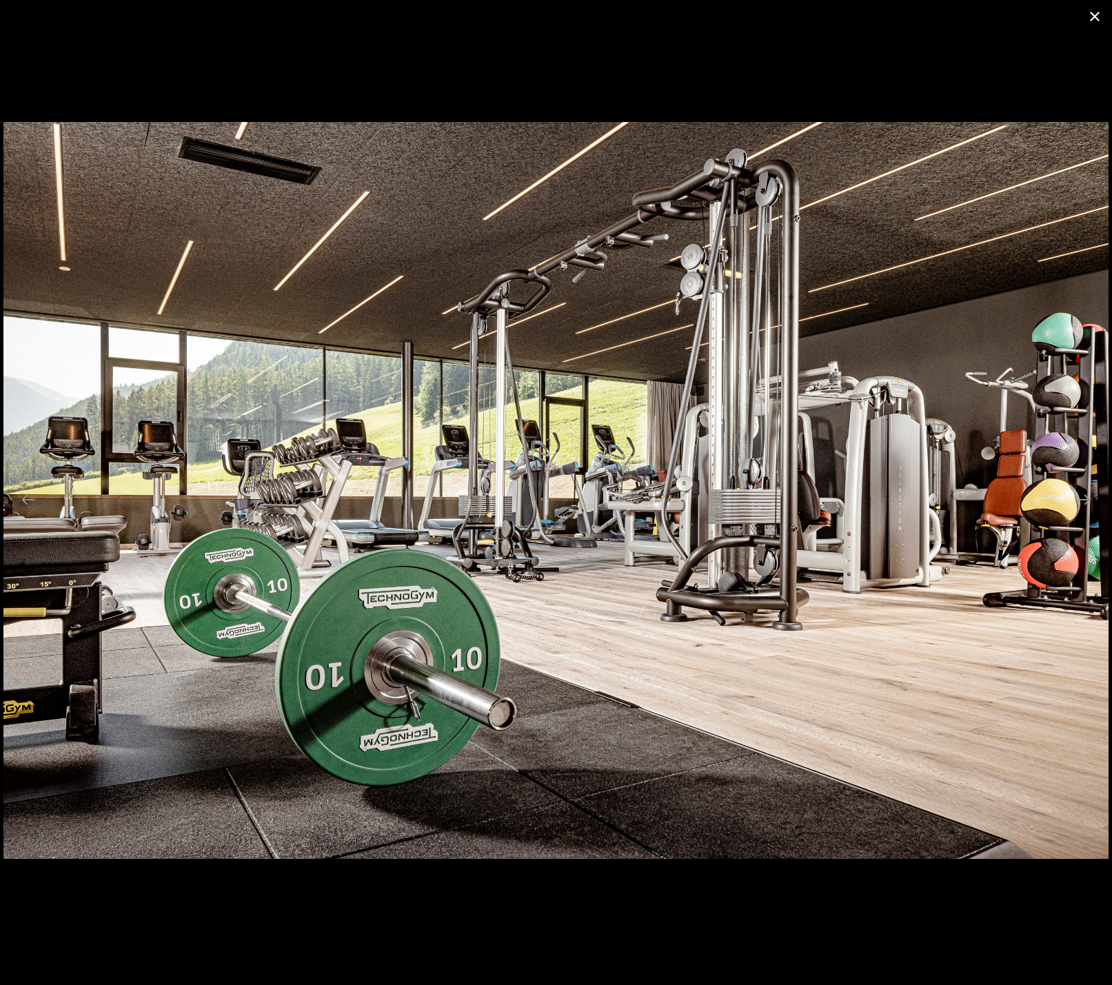
click at [1098, 14] on button "Close gallery" at bounding box center [1094, 16] width 34 height 32
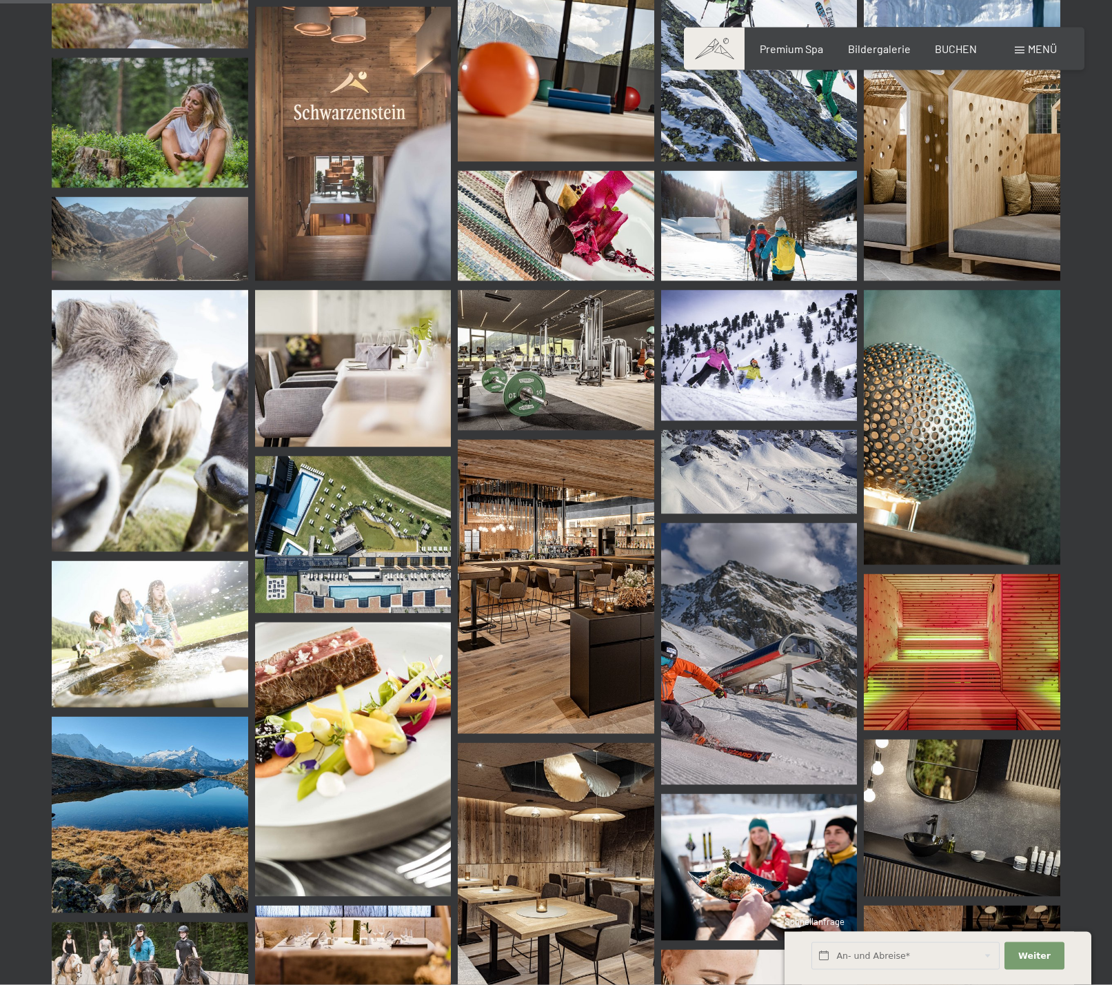
scroll to position [2953, 0]
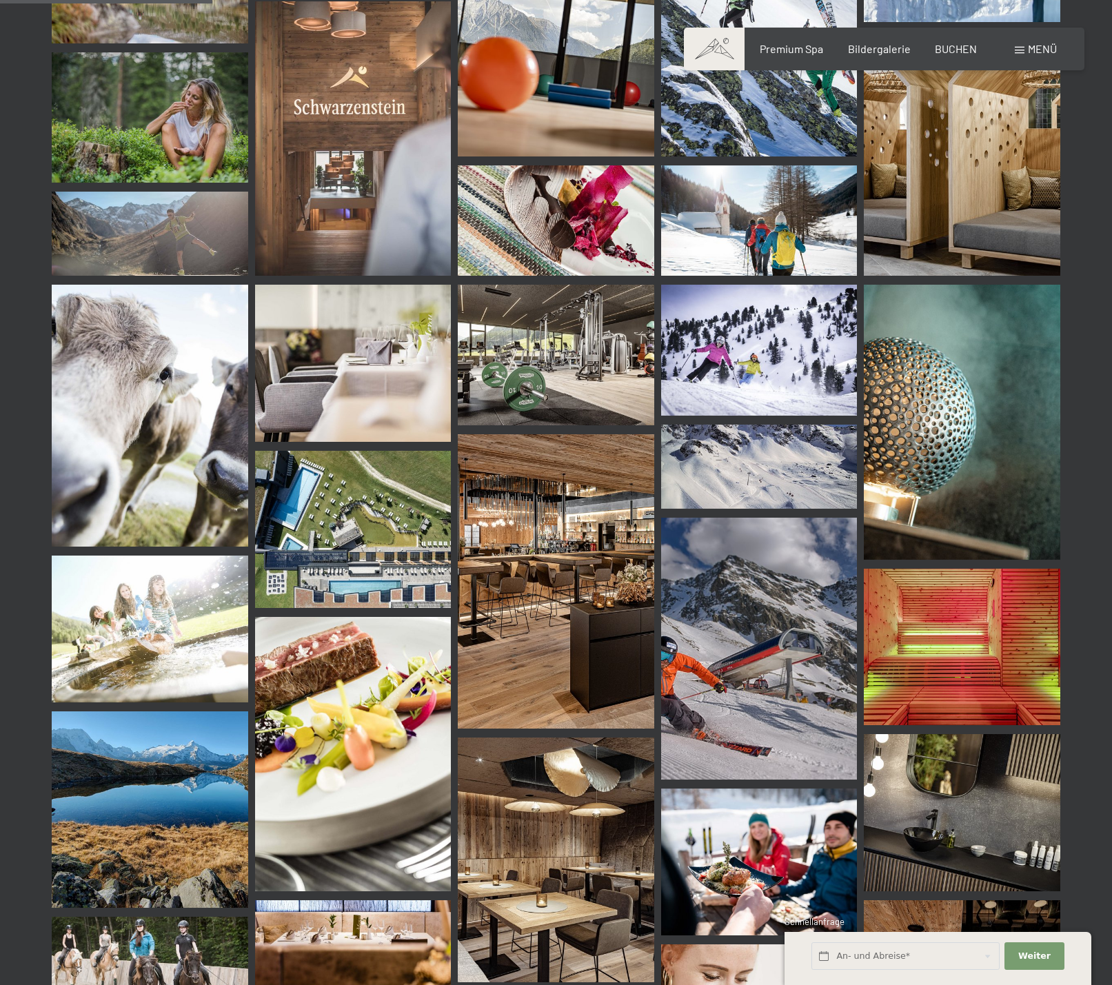
click at [332, 678] on img at bounding box center [353, 754] width 196 height 274
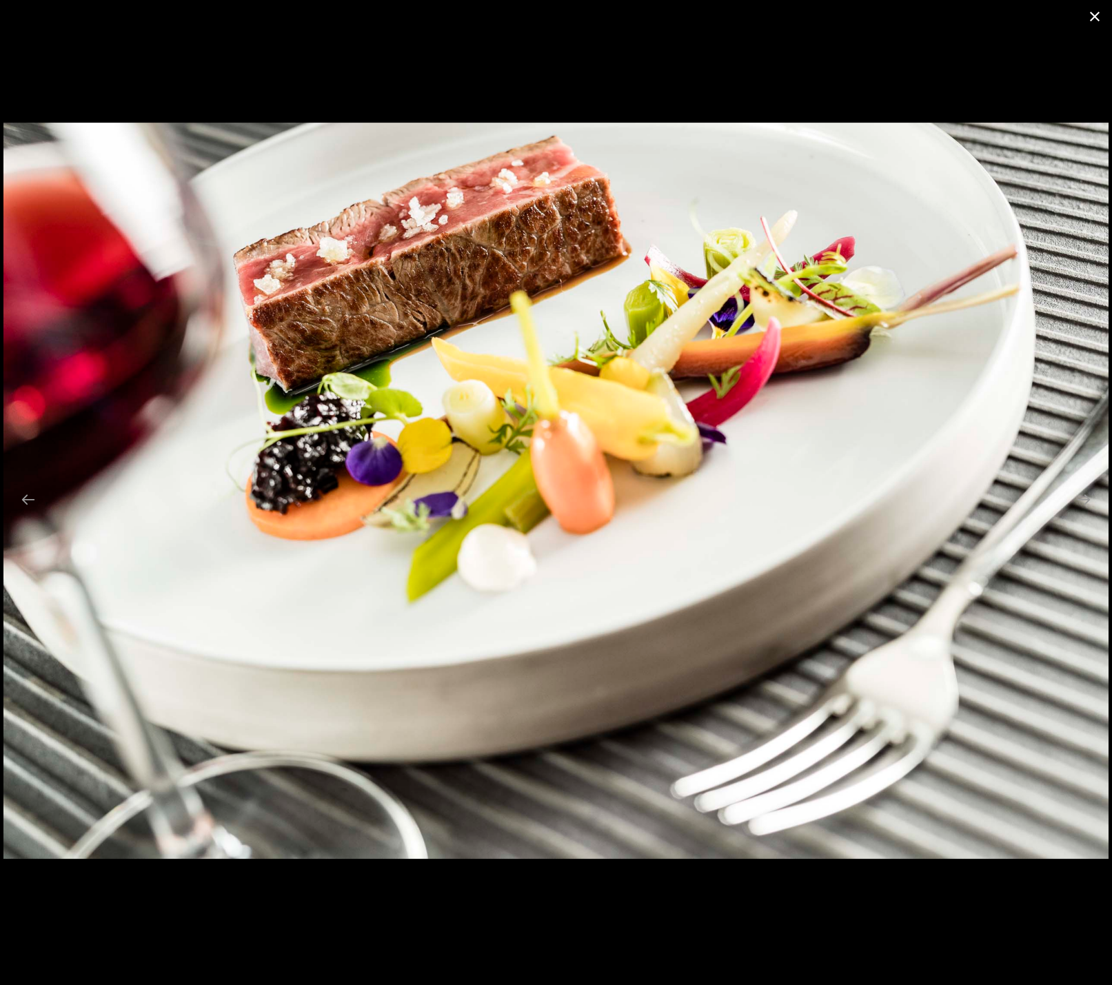
click at [1094, 17] on button "Close gallery" at bounding box center [1094, 16] width 34 height 32
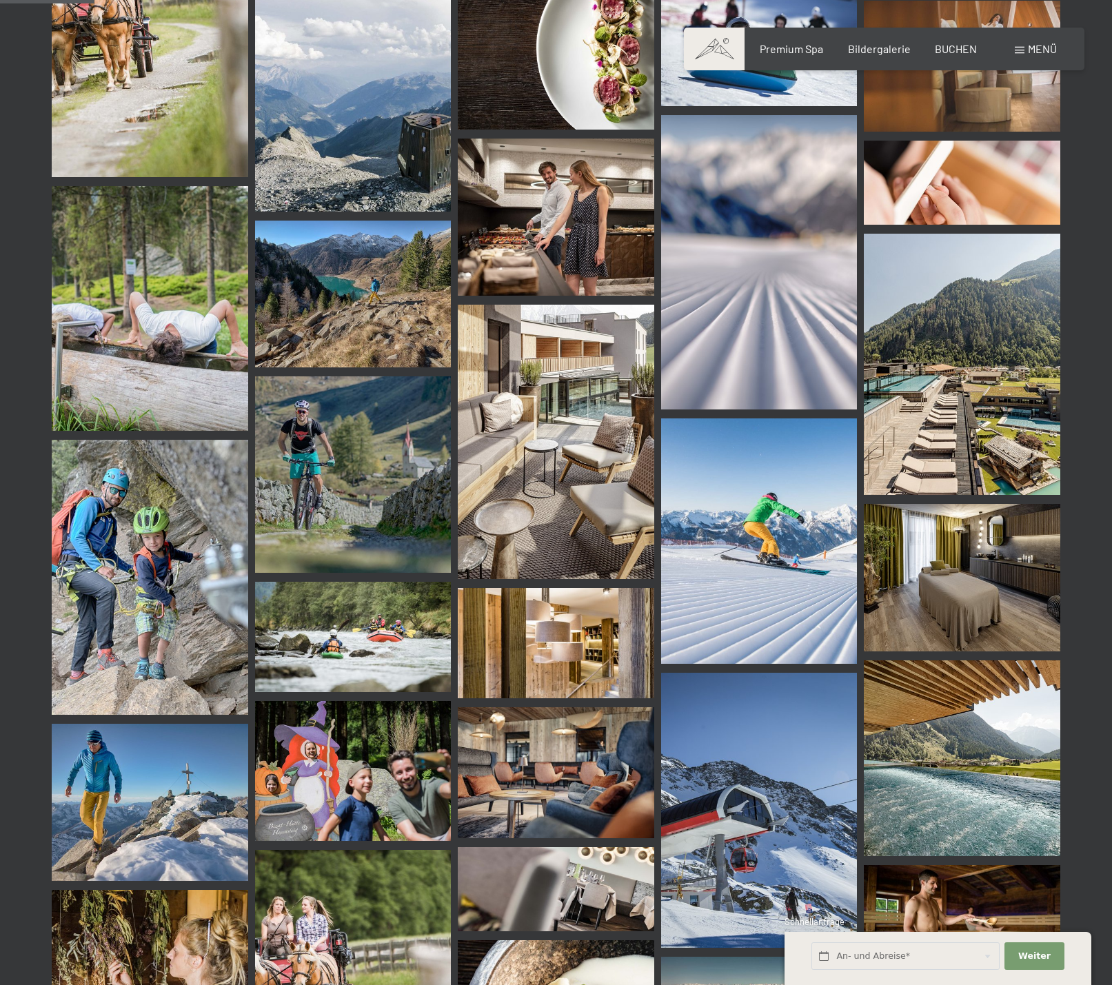
scroll to position [1266, 0]
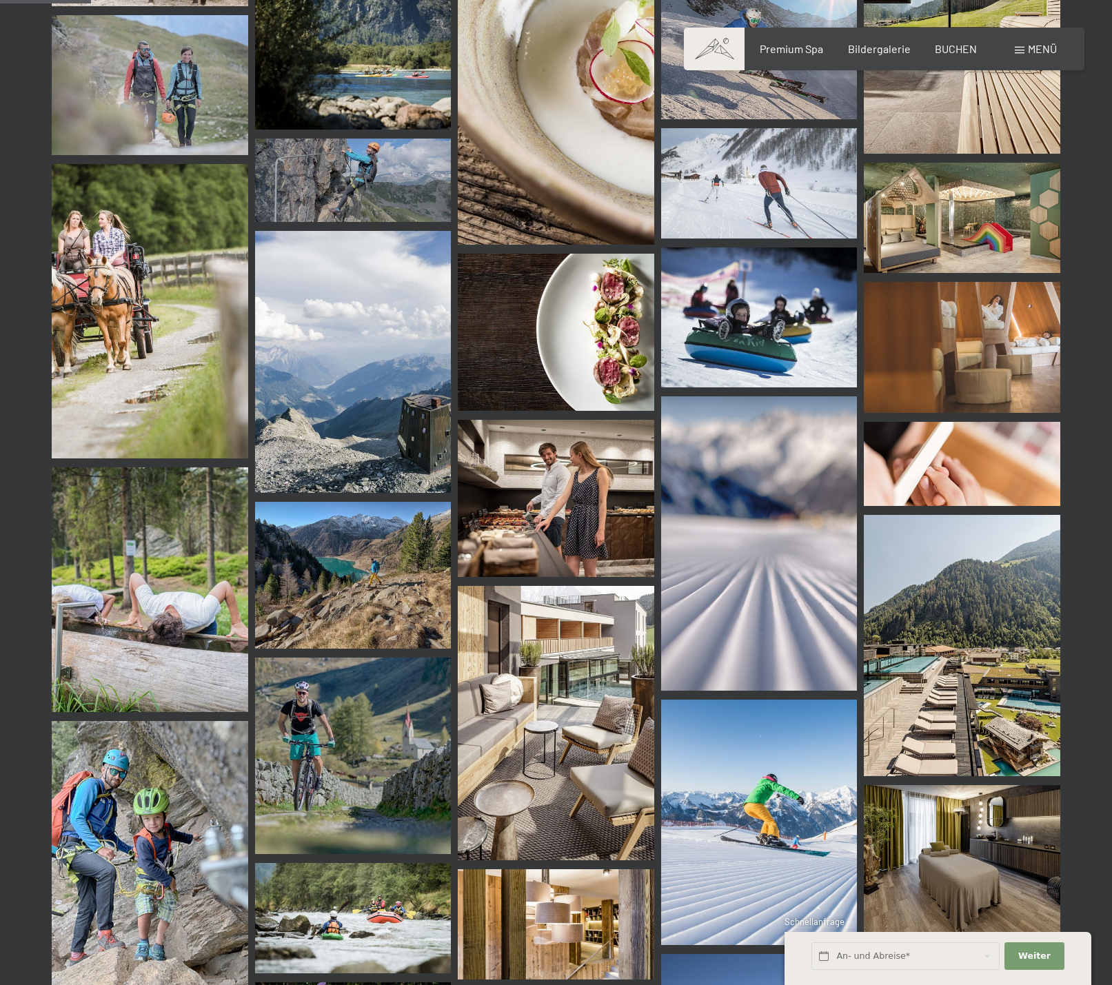
click at [596, 300] on img at bounding box center [556, 332] width 196 height 157
